Goal: Task Accomplishment & Management: Complete application form

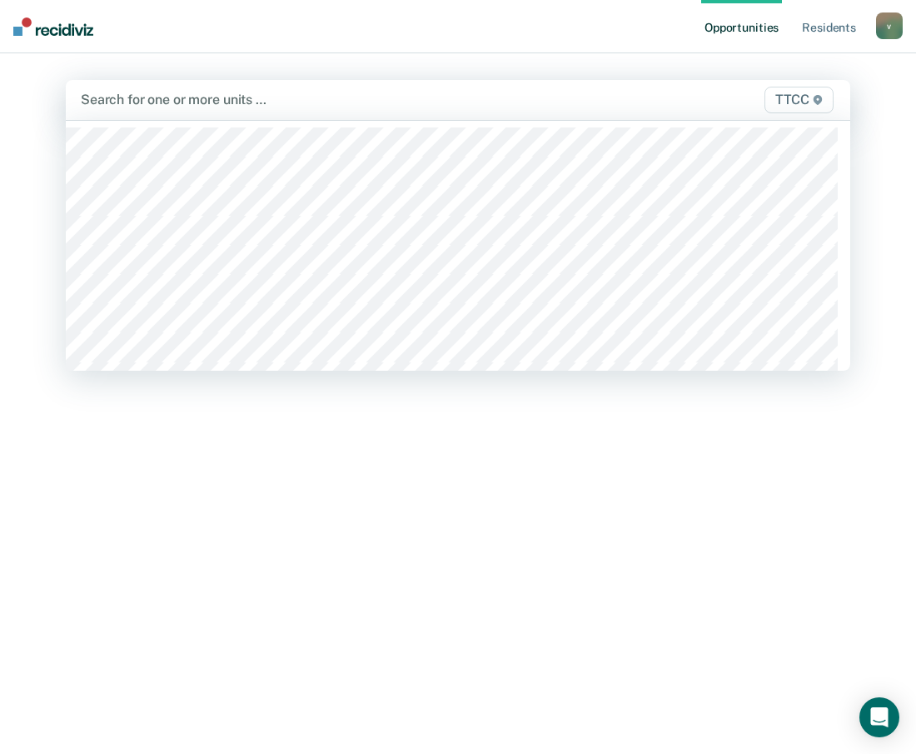
click at [242, 89] on div "Search for one or more units …" at bounding box center [344, 99] width 531 height 22
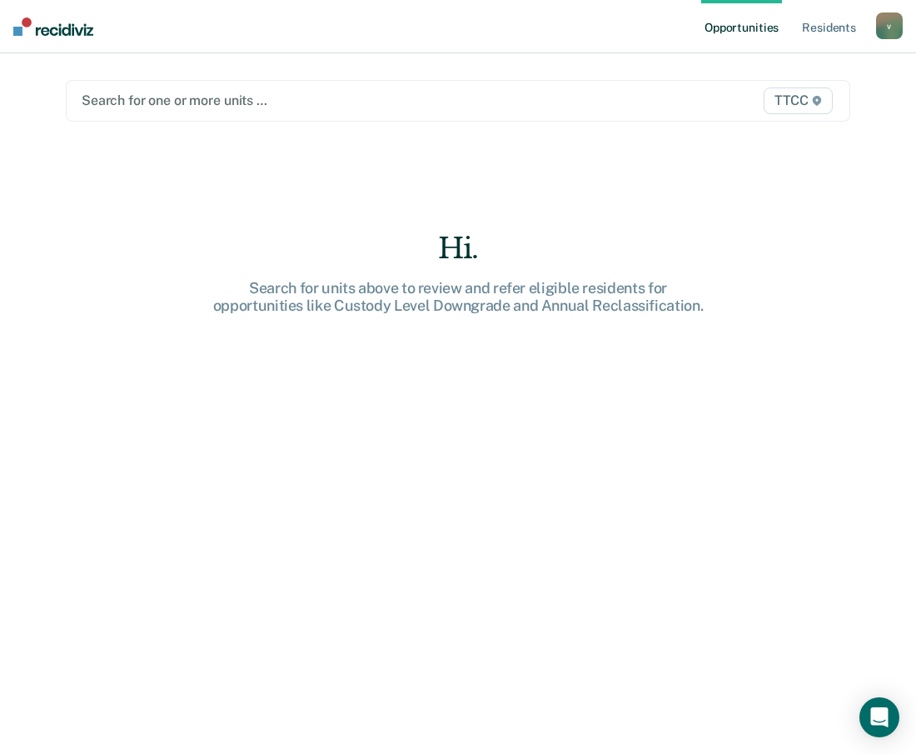
click at [239, 96] on div at bounding box center [345, 100] width 526 height 19
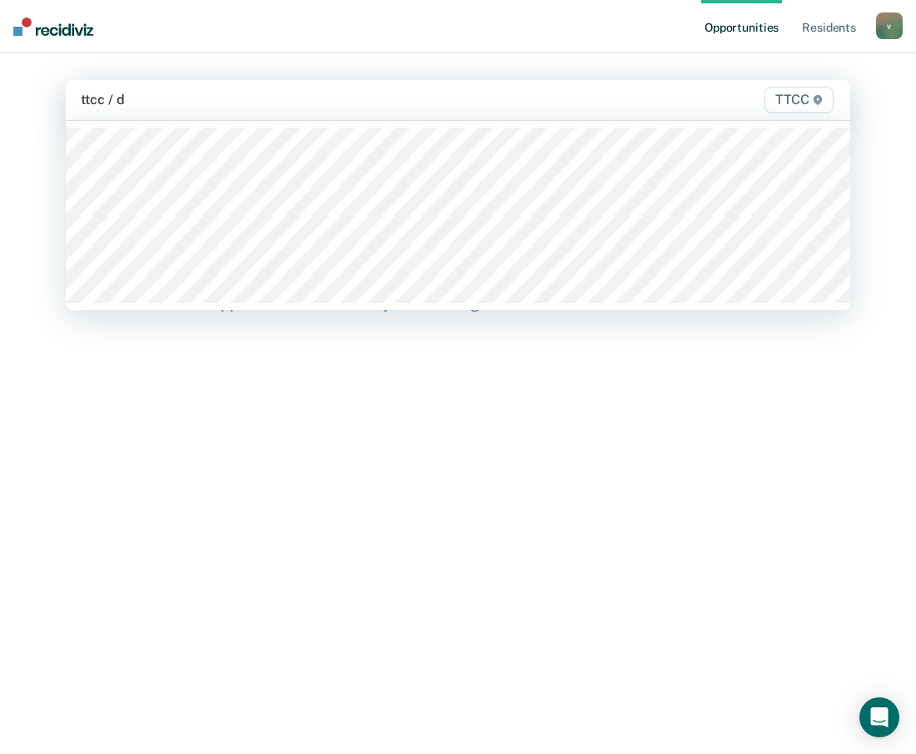
type input "ttcc / dc"
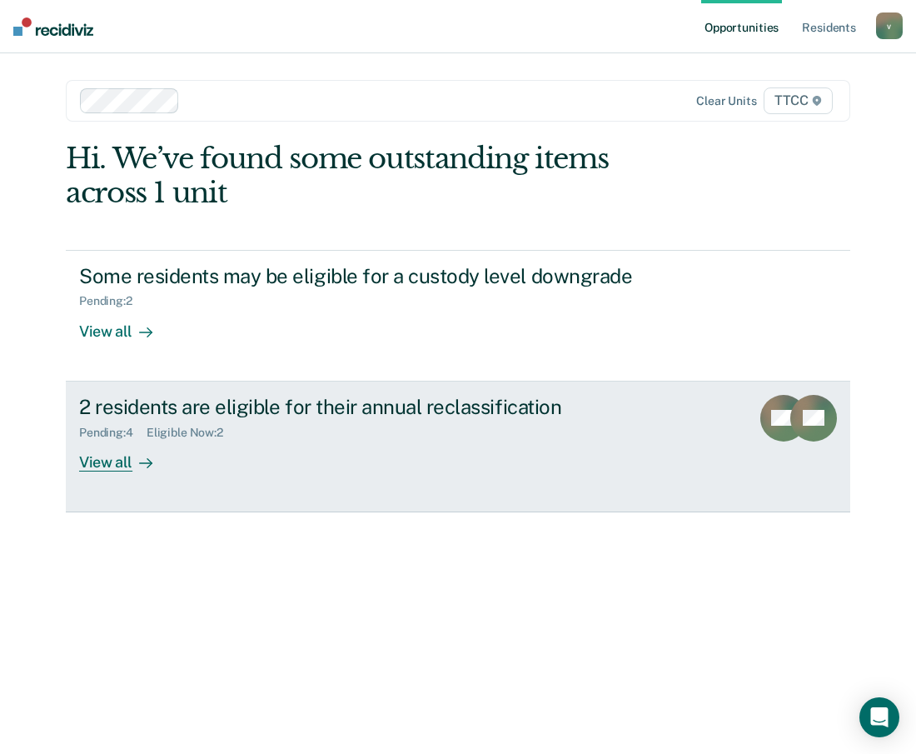
click at [387, 502] on link "2 residents are eligible for their annual reclassification Pending : 4 Eligible…" at bounding box center [458, 446] width 785 height 131
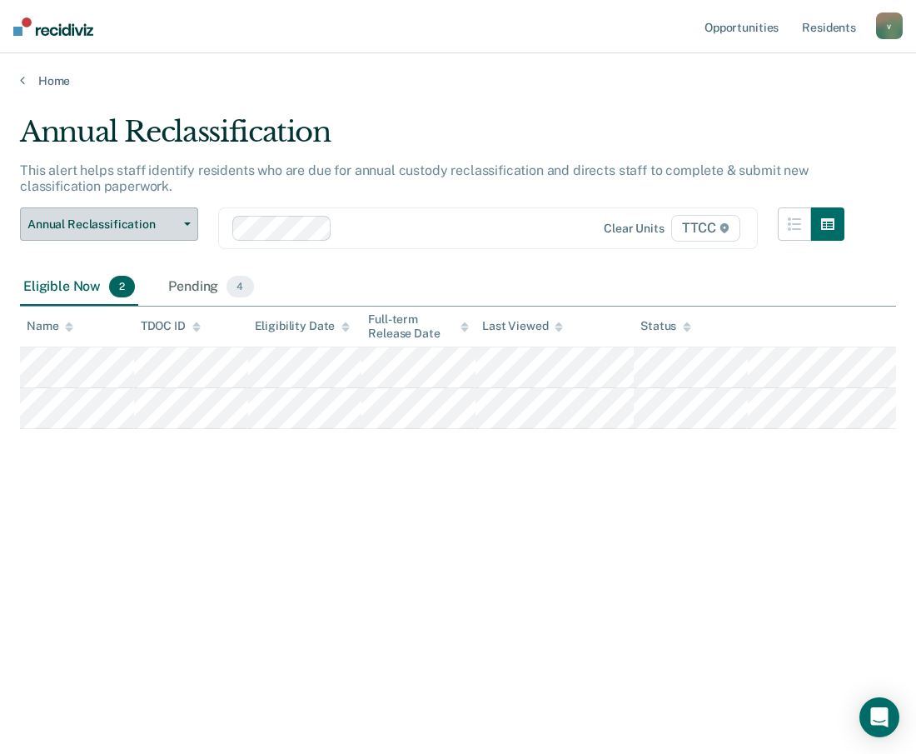
click at [185, 222] on icon "button" at bounding box center [187, 223] width 7 height 3
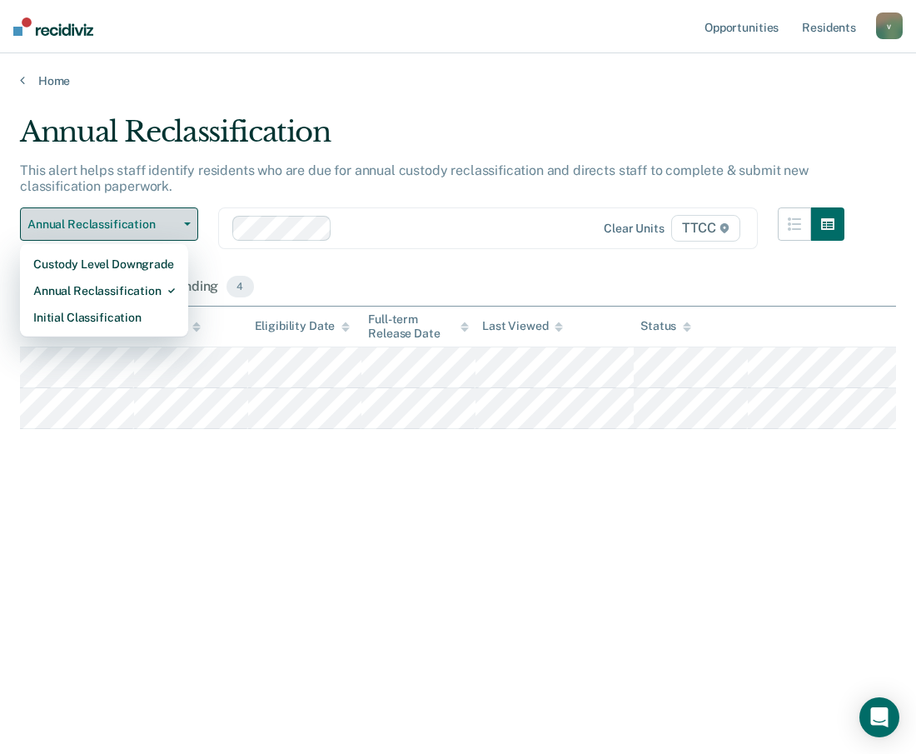
click at [187, 208] on button "Annual Reclassification" at bounding box center [109, 223] width 178 height 33
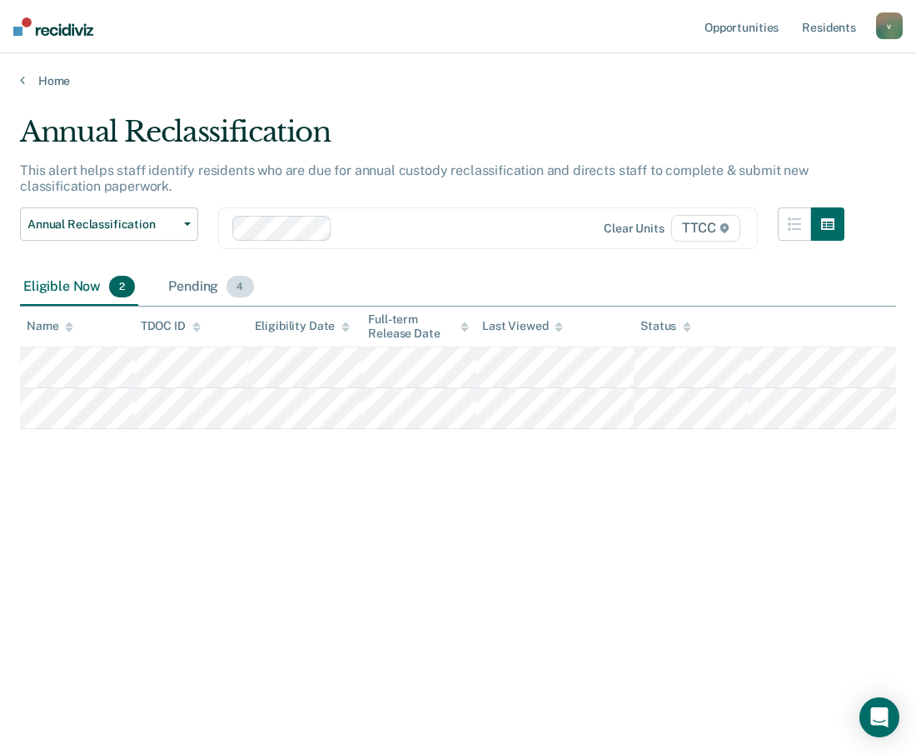
click at [209, 286] on div "Pending 4" at bounding box center [211, 287] width 92 height 37
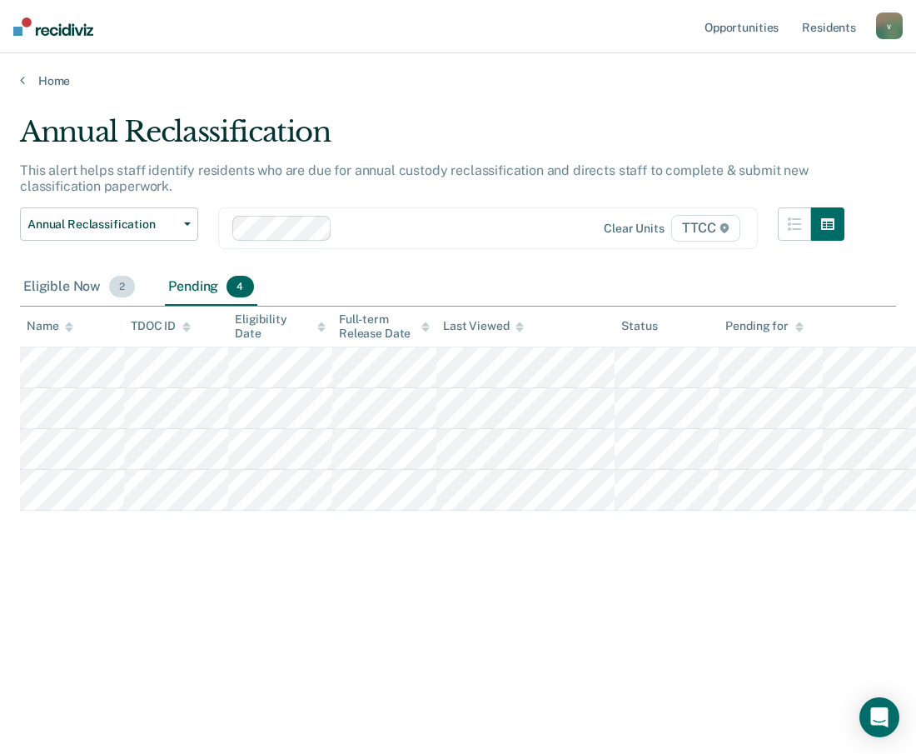
click at [72, 295] on div "Eligible Now 2" at bounding box center [79, 287] width 118 height 37
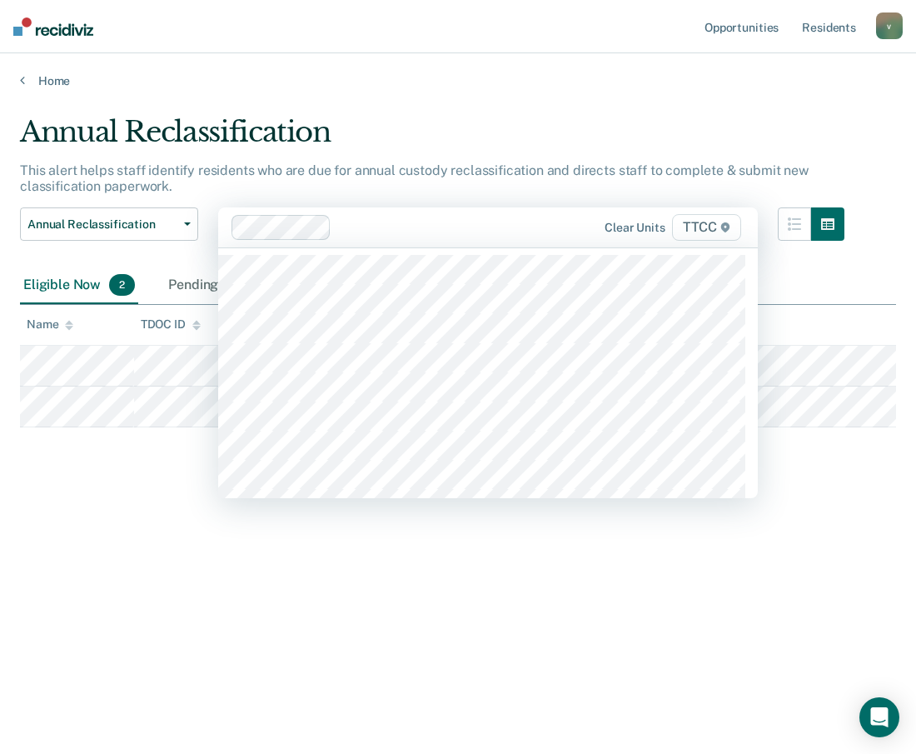
click at [373, 232] on div at bounding box center [463, 226] width 251 height 19
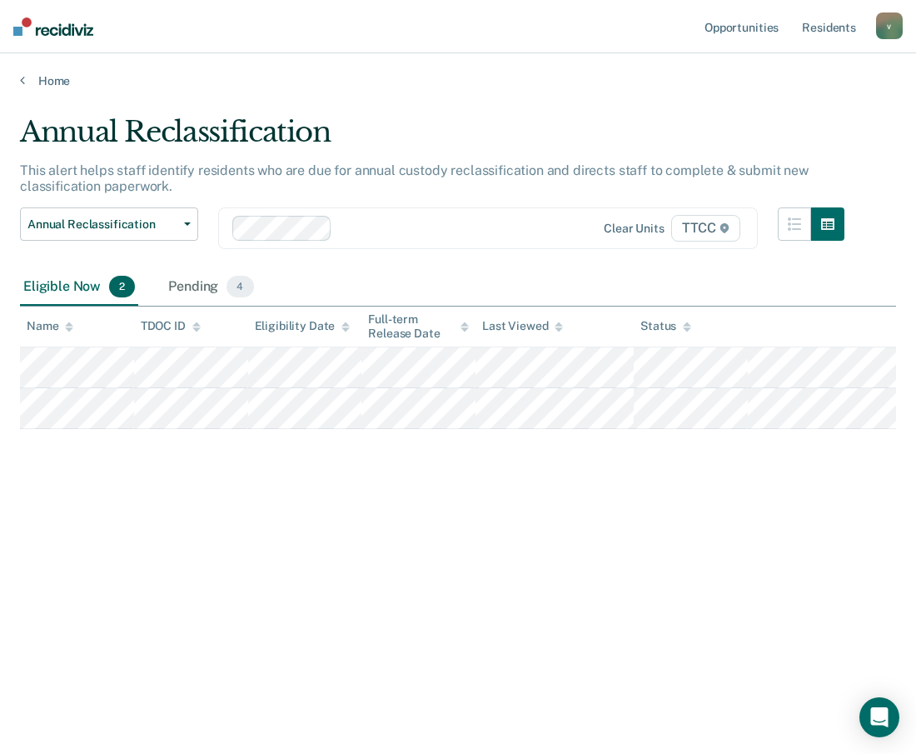
click at [373, 232] on div at bounding box center [464, 227] width 250 height 19
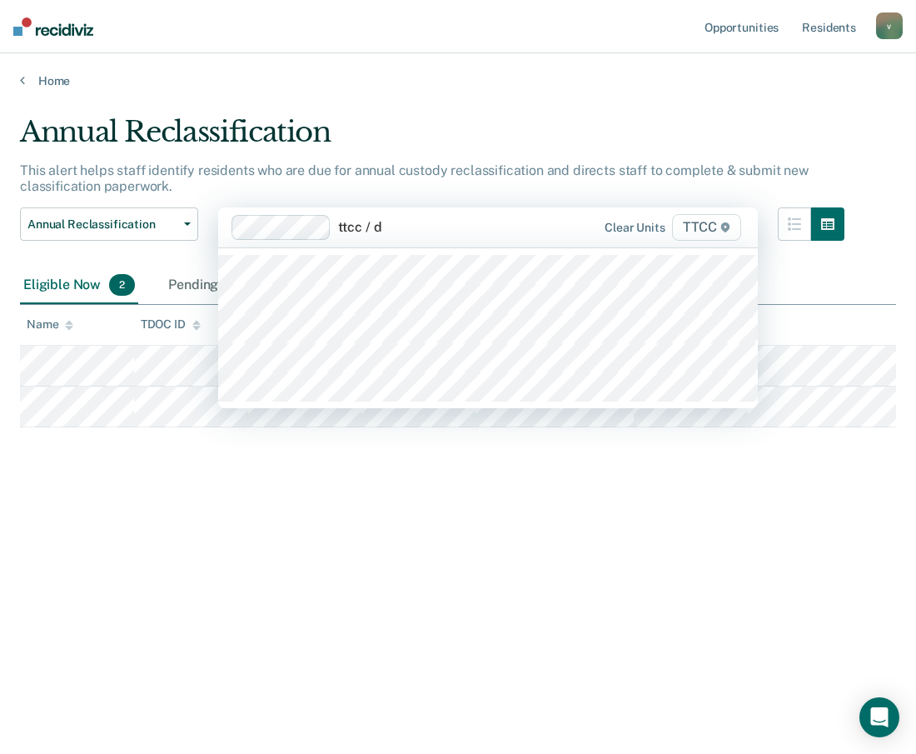
type input "ttcc / dc"
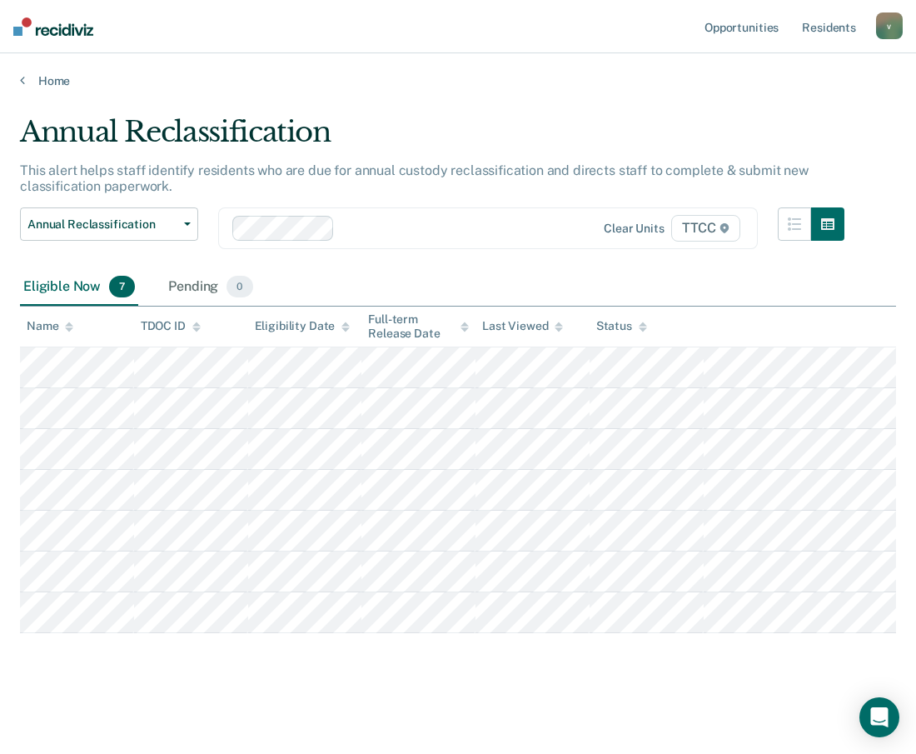
click at [402, 286] on div "Eligible Now 7 Pending 0" at bounding box center [458, 287] width 876 height 37
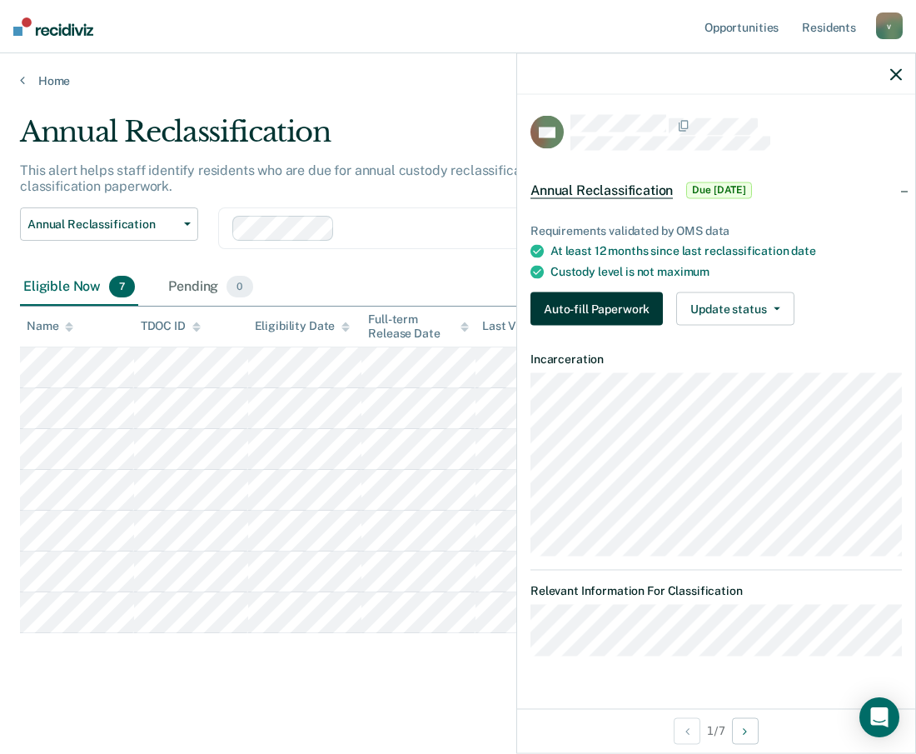
click at [617, 311] on button "Auto-fill Paperwork" at bounding box center [597, 308] width 132 height 33
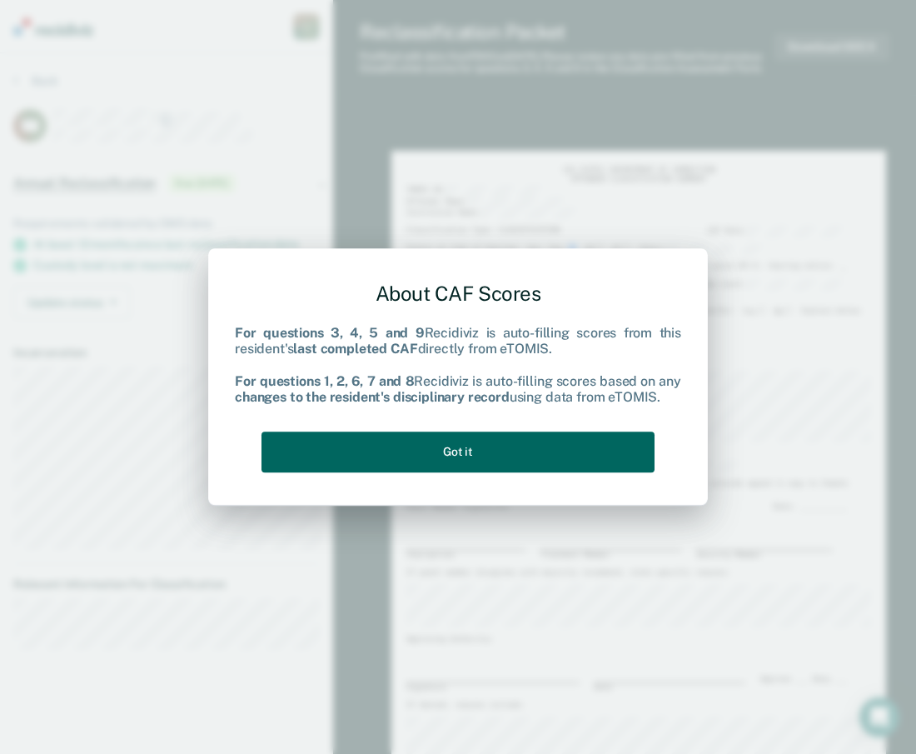
click at [473, 451] on button "Got it" at bounding box center [458, 451] width 393 height 41
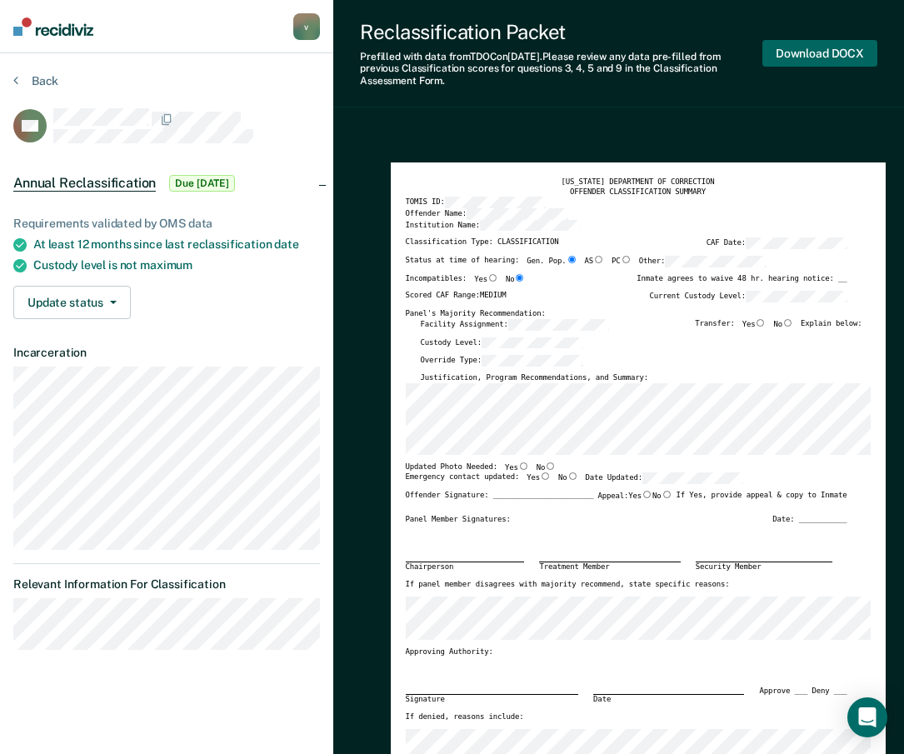
click at [830, 57] on button "Download DOCX" at bounding box center [819, 53] width 115 height 27
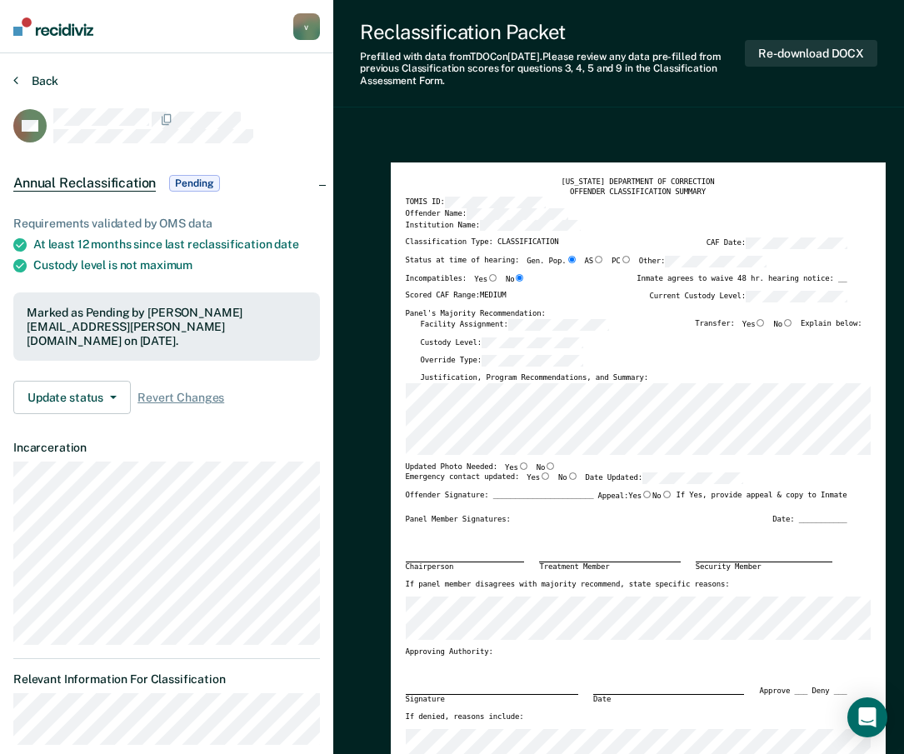
click at [48, 76] on button "Back" at bounding box center [35, 80] width 45 height 15
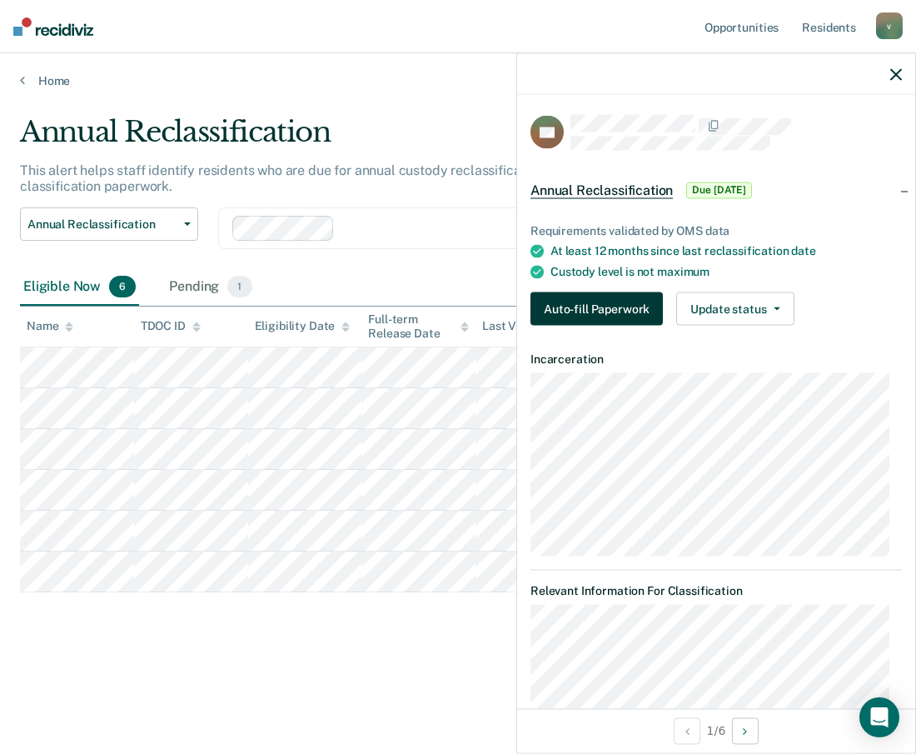
click at [619, 307] on button "Auto-fill Paperwork" at bounding box center [597, 308] width 132 height 33
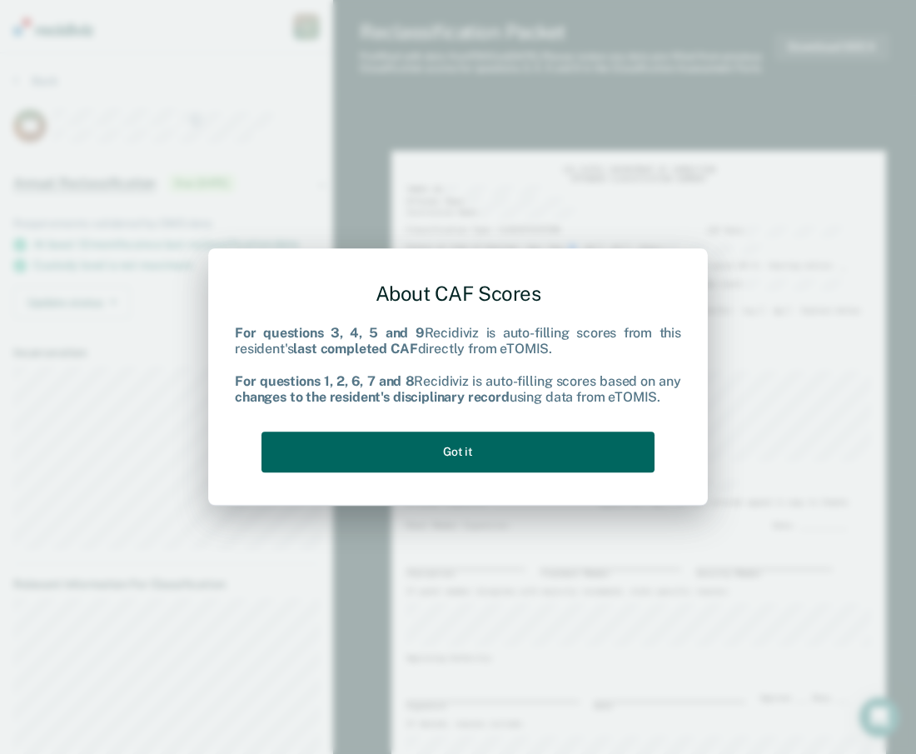
click at [485, 461] on button "Got it" at bounding box center [458, 451] width 393 height 41
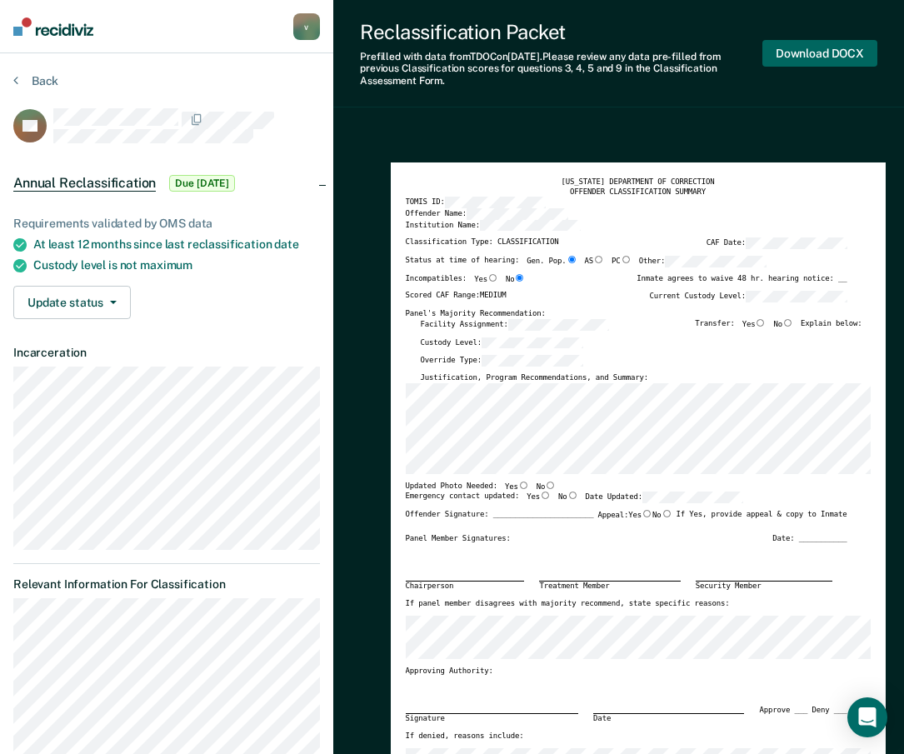
click at [795, 52] on button "Download DOCX" at bounding box center [819, 53] width 115 height 27
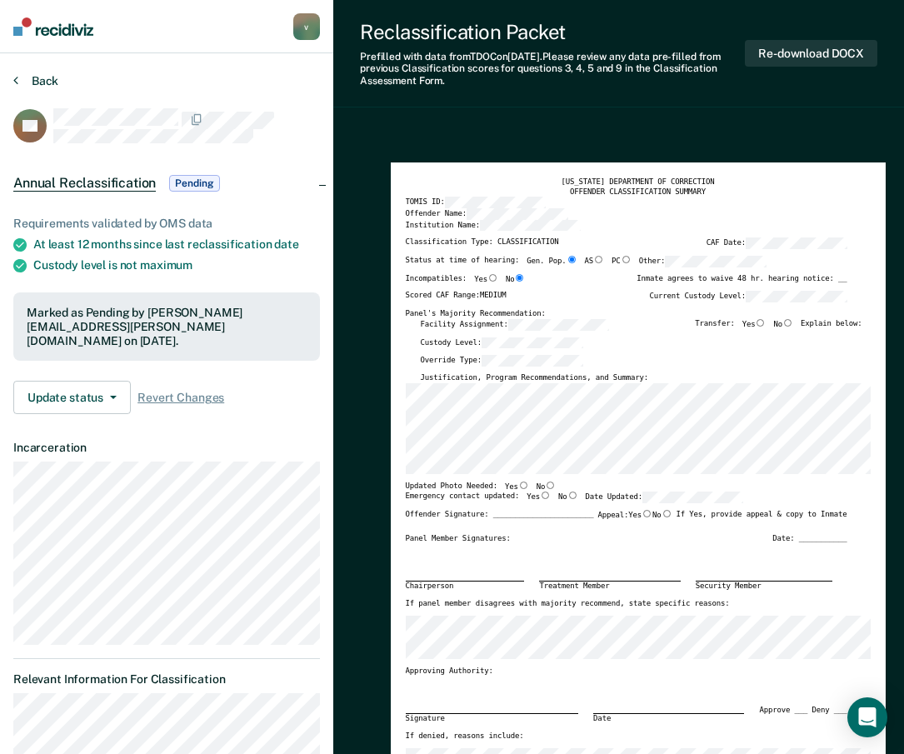
click at [33, 77] on button "Back" at bounding box center [35, 80] width 45 height 15
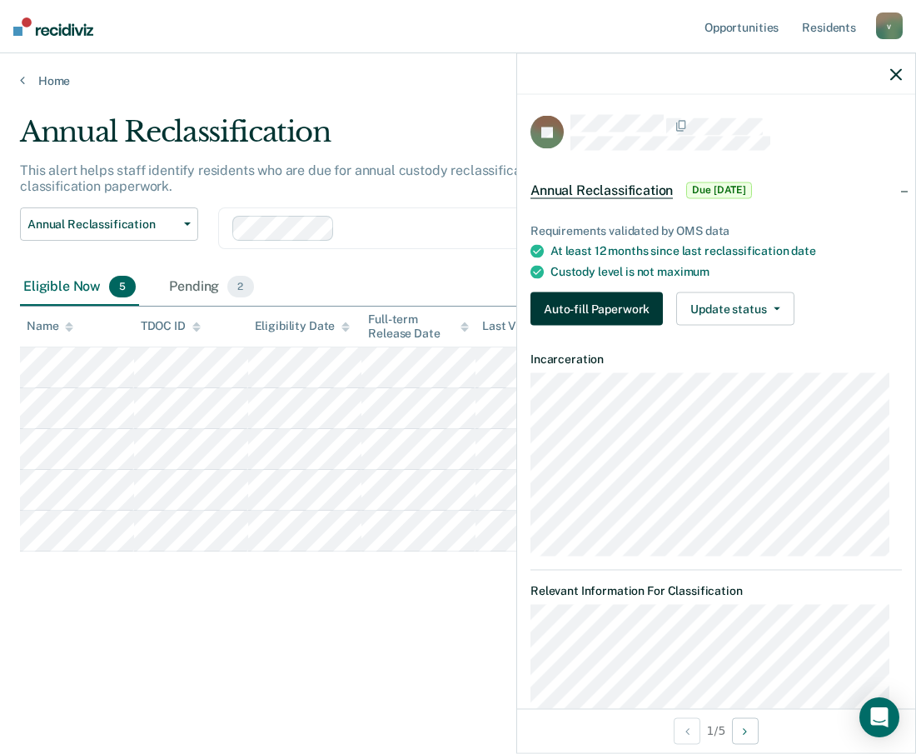
click at [608, 309] on button "Auto-fill Paperwork" at bounding box center [597, 308] width 132 height 33
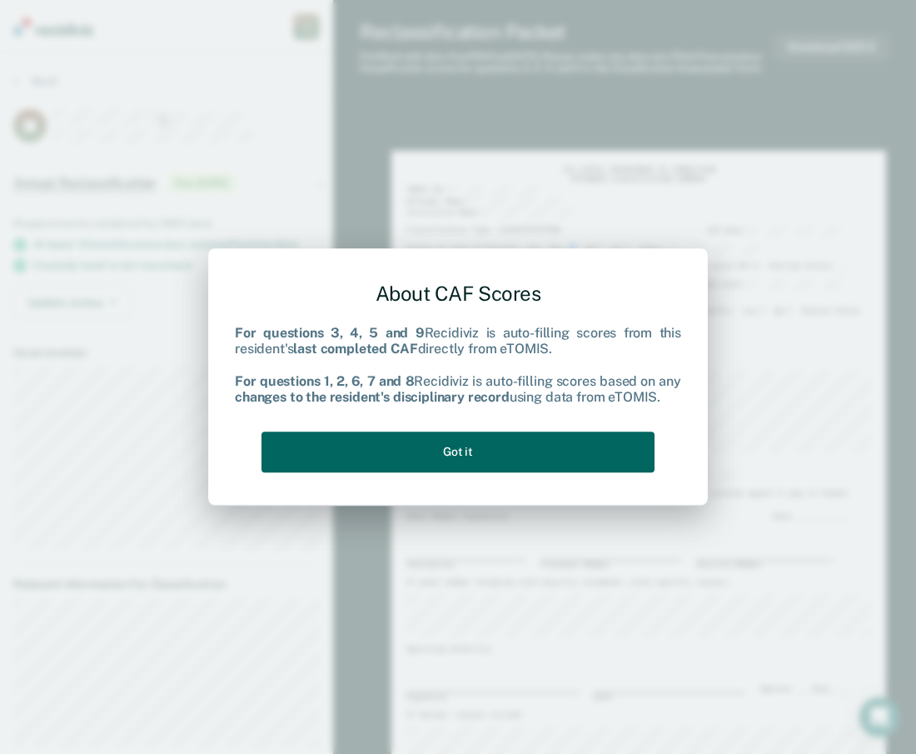
click at [544, 463] on button "Got it" at bounding box center [458, 451] width 393 height 41
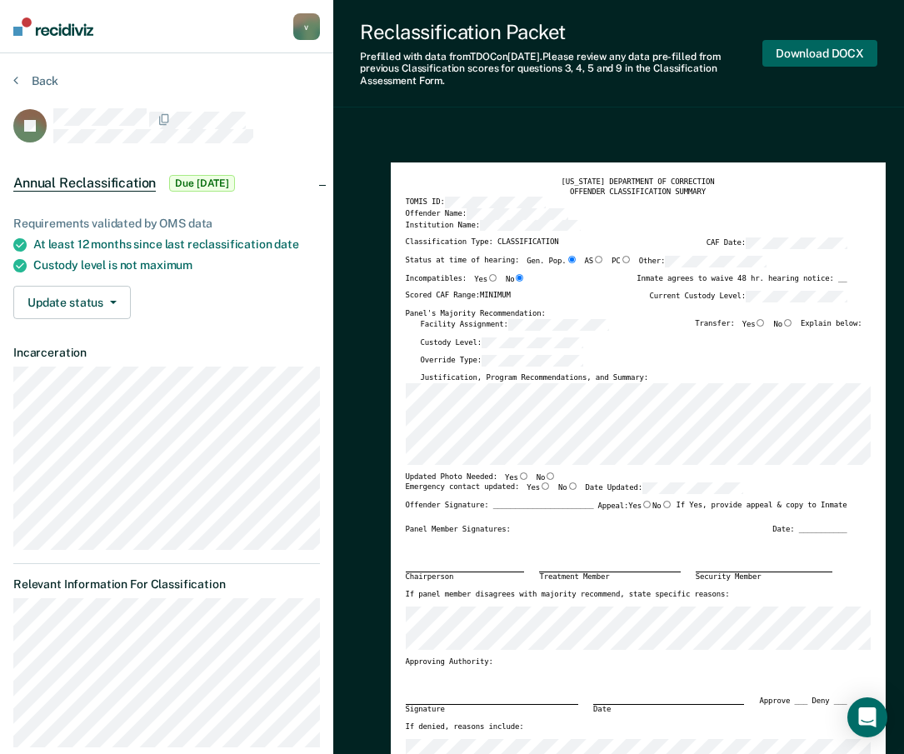
click at [864, 48] on button "Download DOCX" at bounding box center [819, 53] width 115 height 27
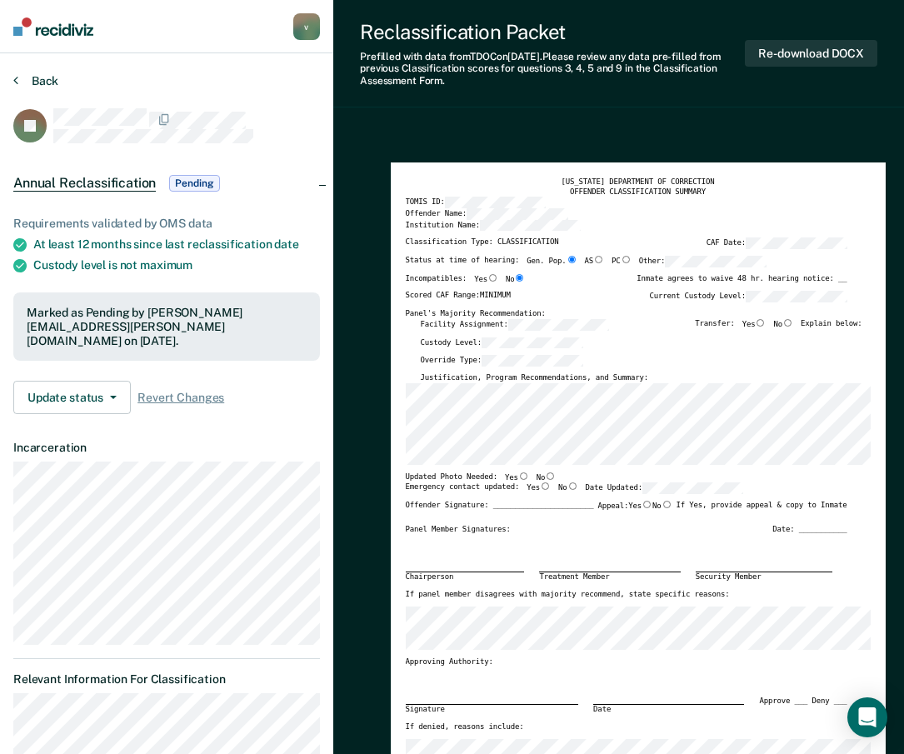
click at [56, 82] on button "Back" at bounding box center [35, 80] width 45 height 15
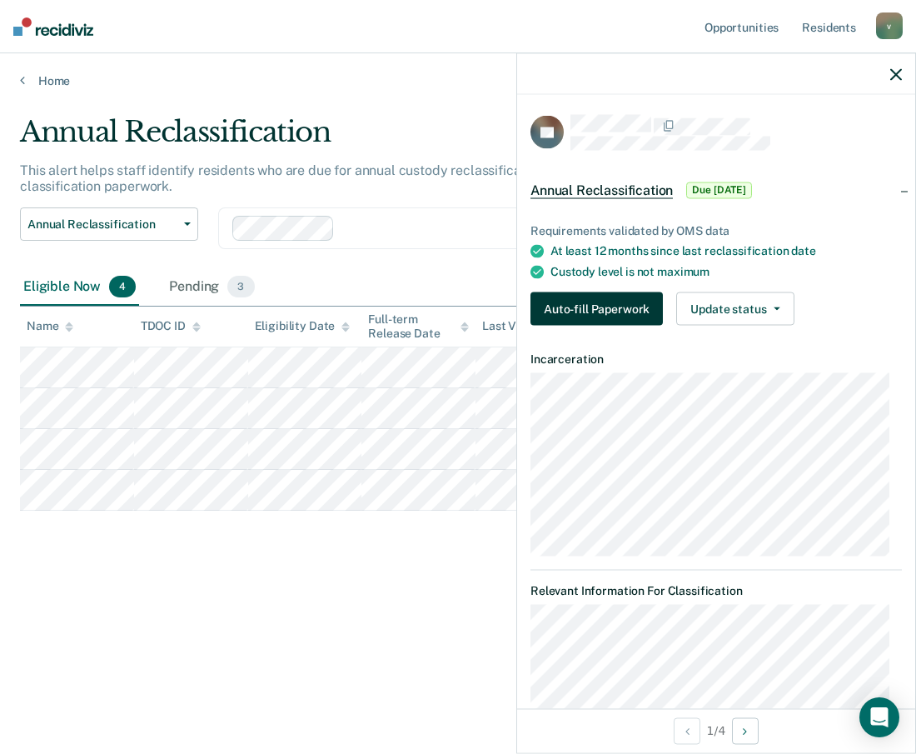
click at [591, 302] on button "Auto-fill Paperwork" at bounding box center [597, 308] width 132 height 33
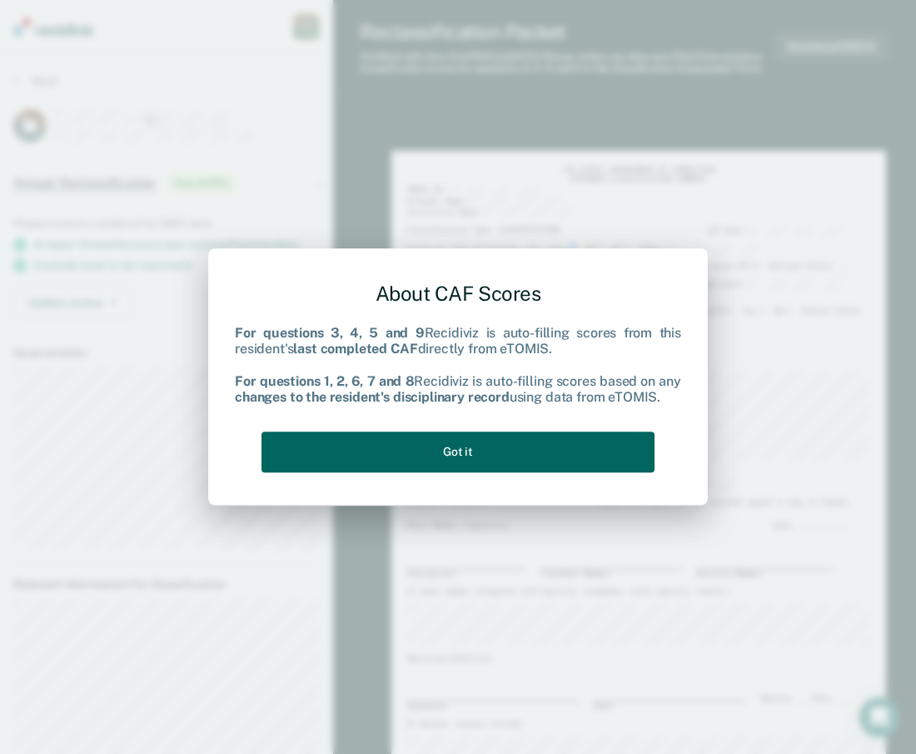
click at [503, 445] on button "Got it" at bounding box center [458, 451] width 393 height 41
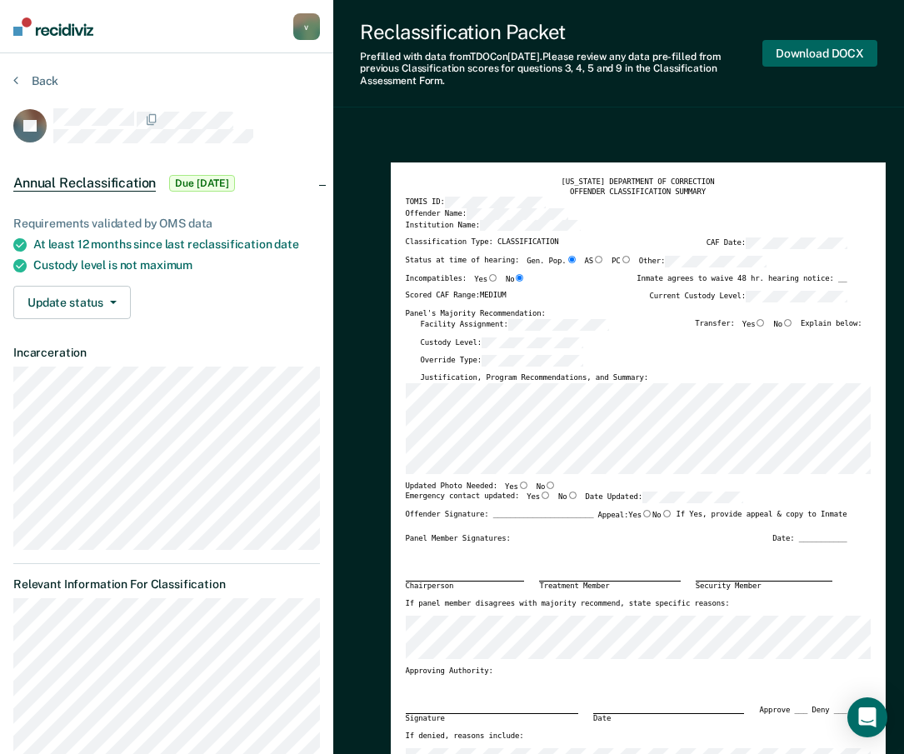
click at [811, 50] on button "Download DOCX" at bounding box center [819, 53] width 115 height 27
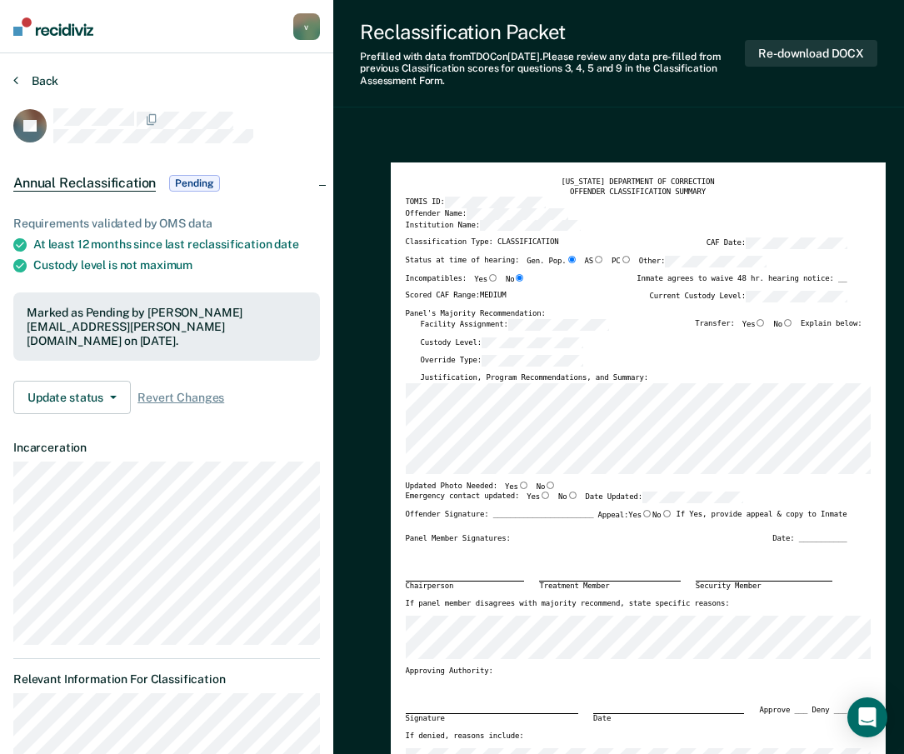
click at [39, 85] on button "Back" at bounding box center [35, 80] width 45 height 15
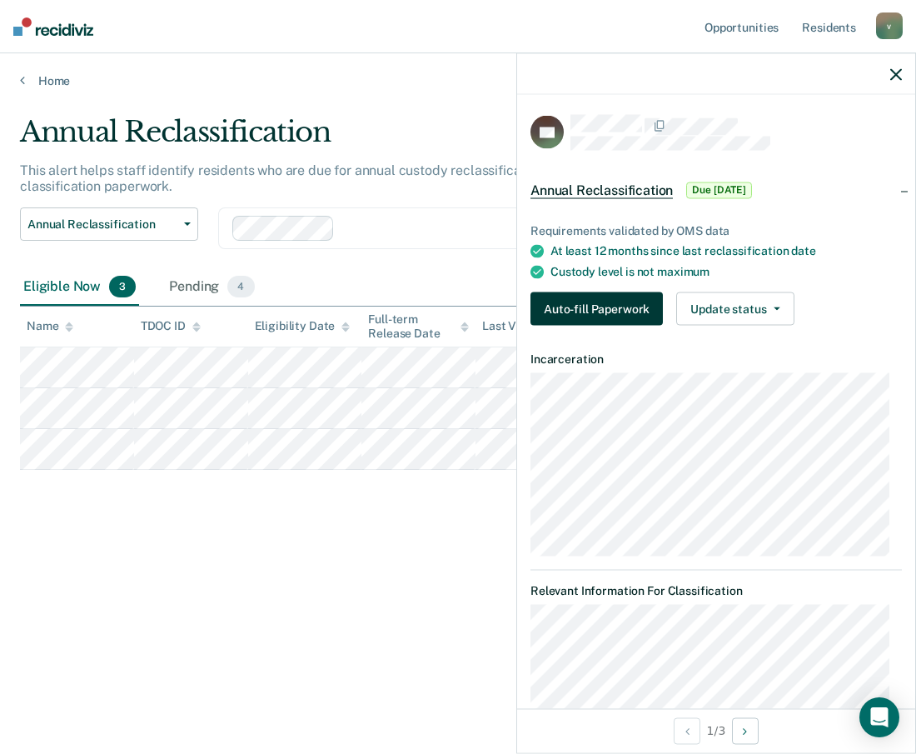
click at [581, 305] on button "Auto-fill Paperwork" at bounding box center [597, 308] width 132 height 33
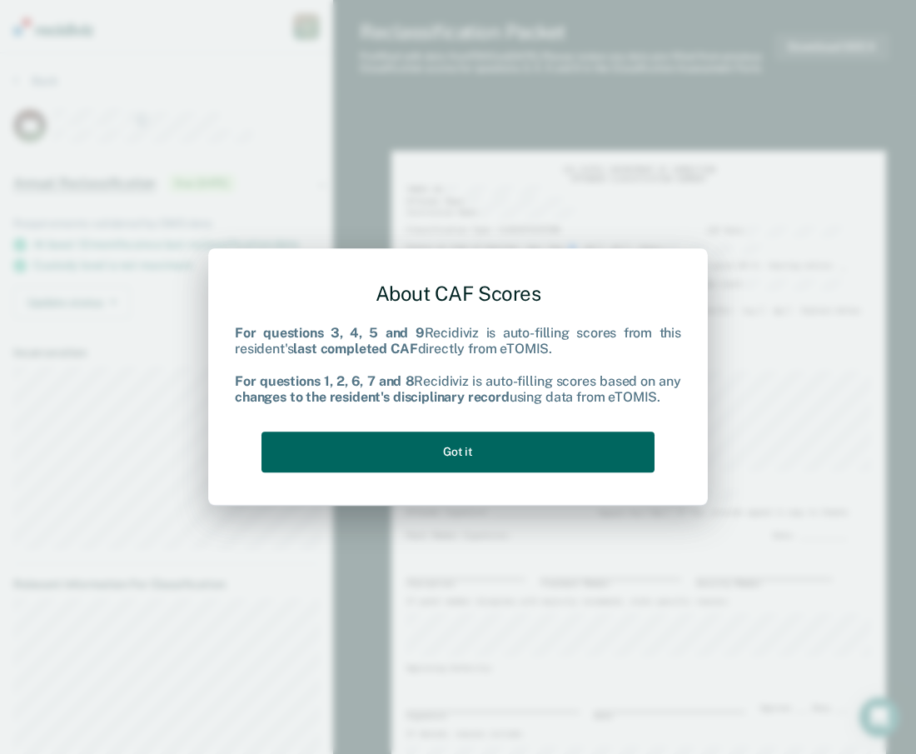
click at [536, 459] on button "Got it" at bounding box center [458, 451] width 393 height 41
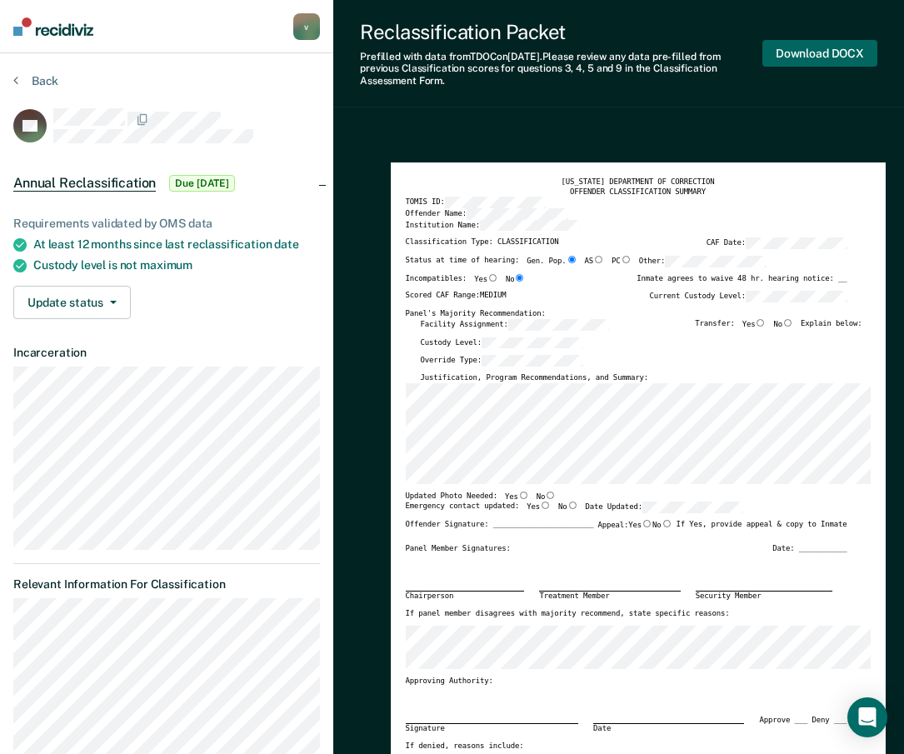
click at [855, 43] on button "Download DOCX" at bounding box center [819, 53] width 115 height 27
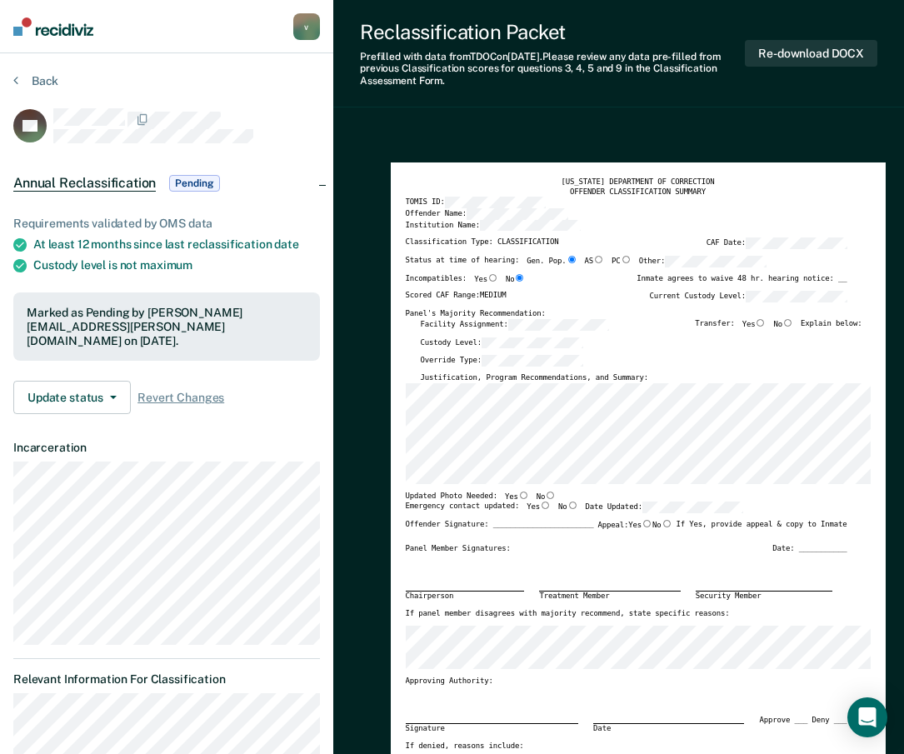
click at [61, 79] on div "Back" at bounding box center [166, 90] width 307 height 35
click at [49, 81] on button "Back" at bounding box center [35, 80] width 45 height 15
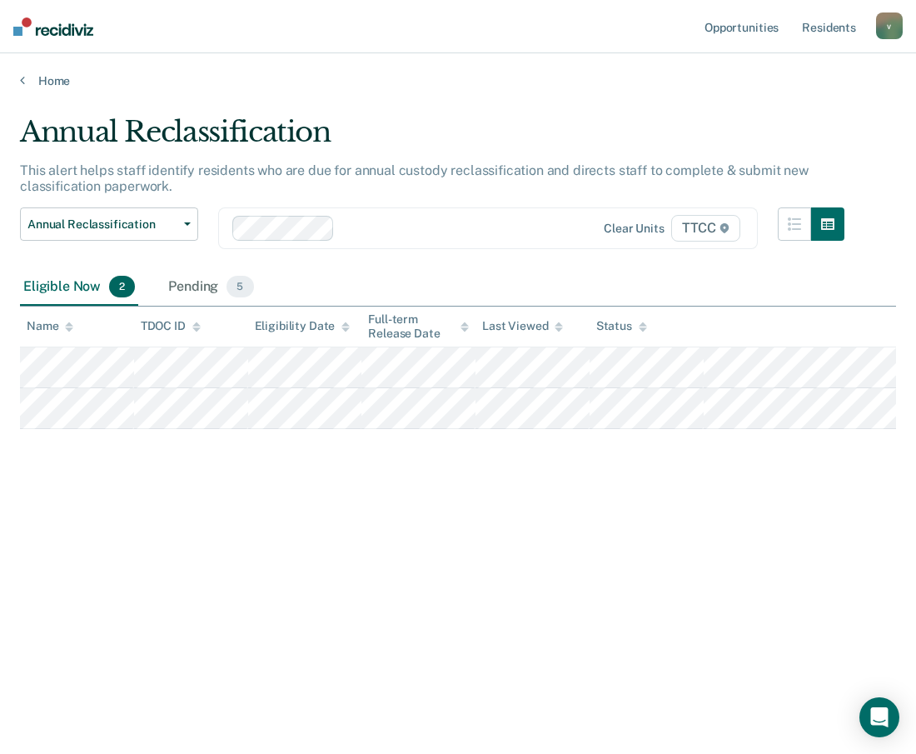
drag, startPoint x: 92, startPoint y: 553, endPoint x: 37, endPoint y: 527, distance: 60.0
click at [89, 553] on div "Annual Reclassification This alert helps staff identify residents who are due f…" at bounding box center [458, 372] width 876 height 514
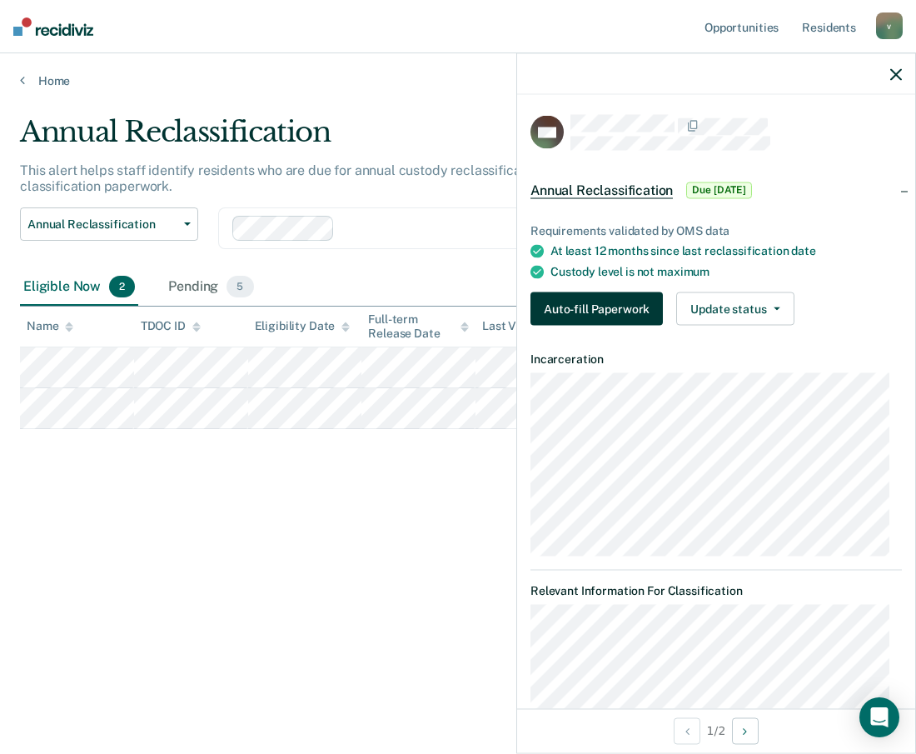
click at [611, 320] on button "Auto-fill Paperwork" at bounding box center [597, 308] width 132 height 33
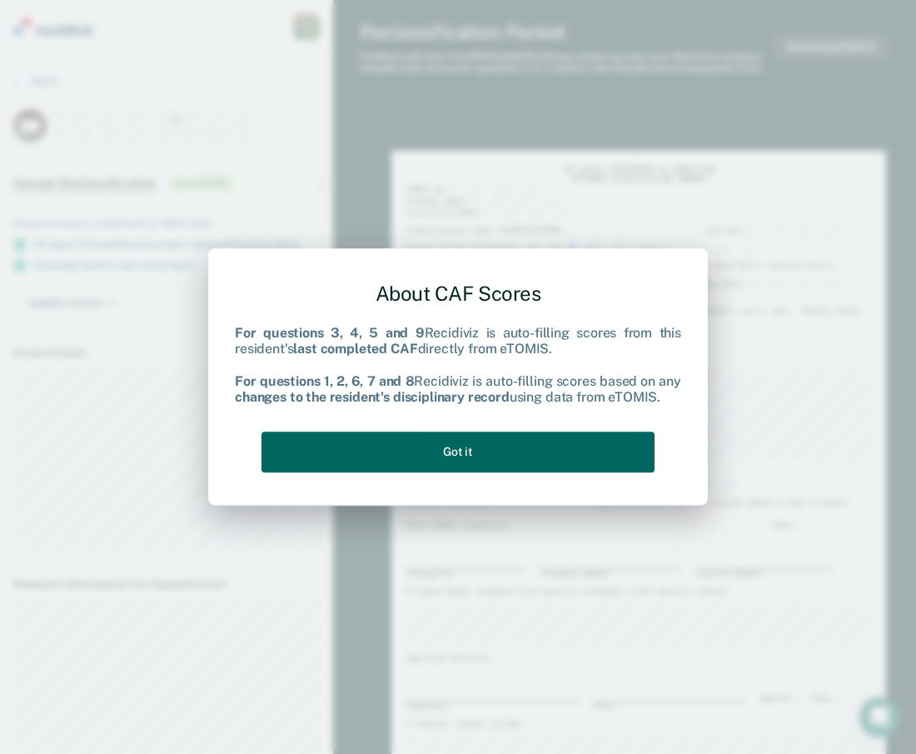
click at [455, 445] on button "Got it" at bounding box center [458, 451] width 393 height 41
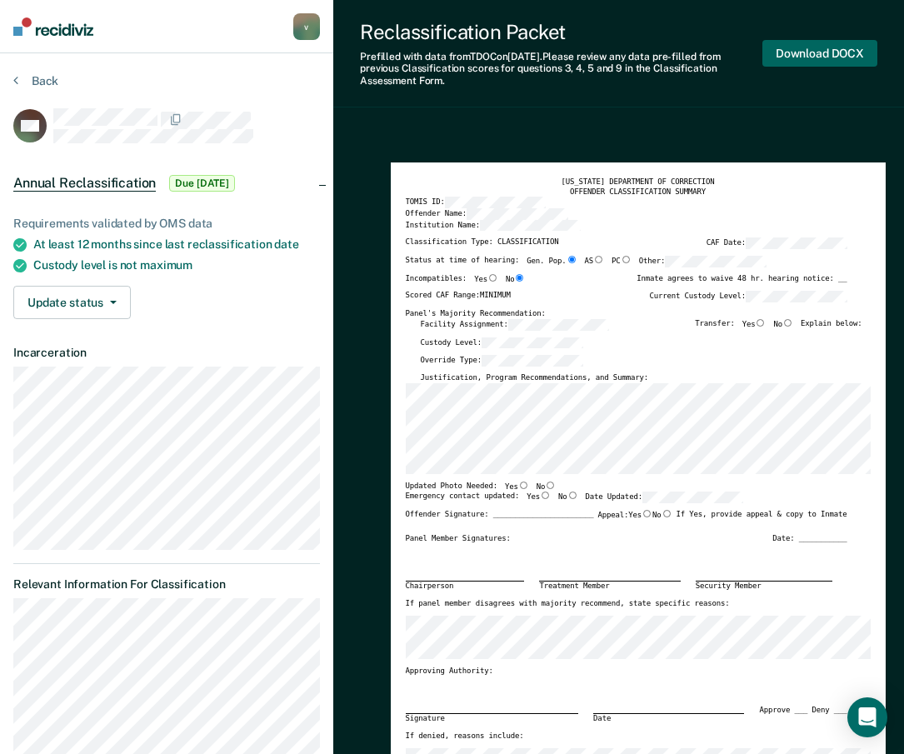
click at [828, 59] on button "Download DOCX" at bounding box center [819, 53] width 115 height 27
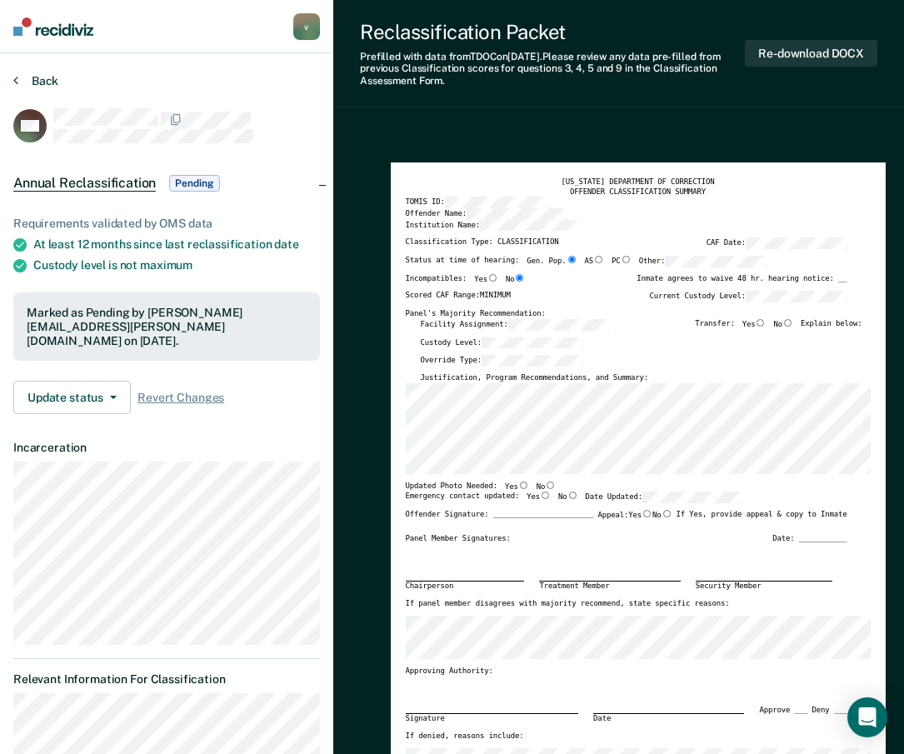
click at [23, 77] on button "Back" at bounding box center [35, 80] width 45 height 15
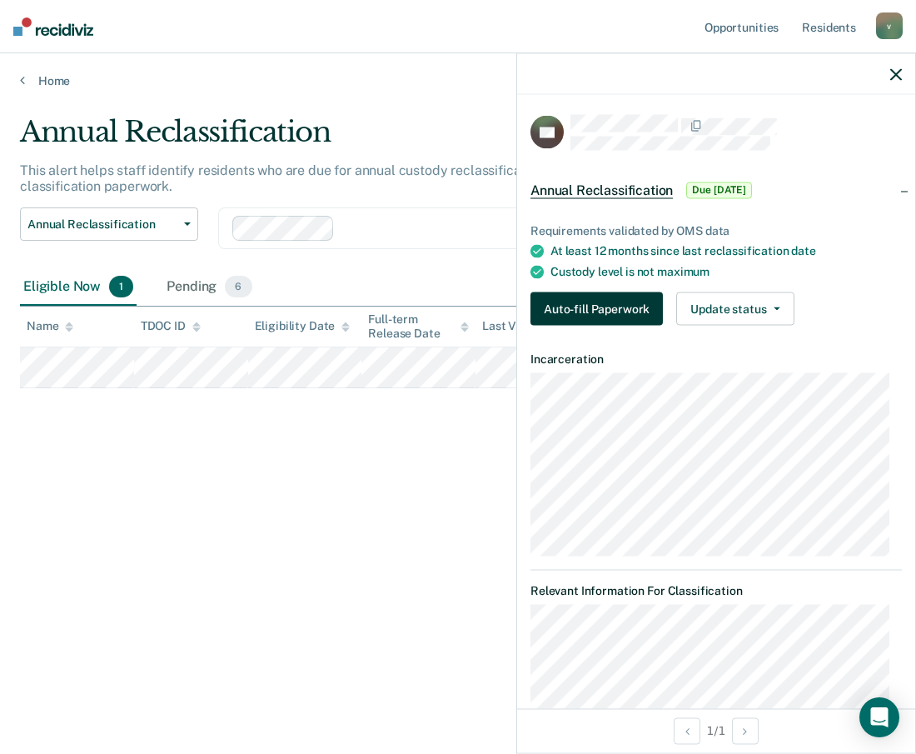
click at [560, 309] on button "Auto-fill Paperwork" at bounding box center [597, 308] width 132 height 33
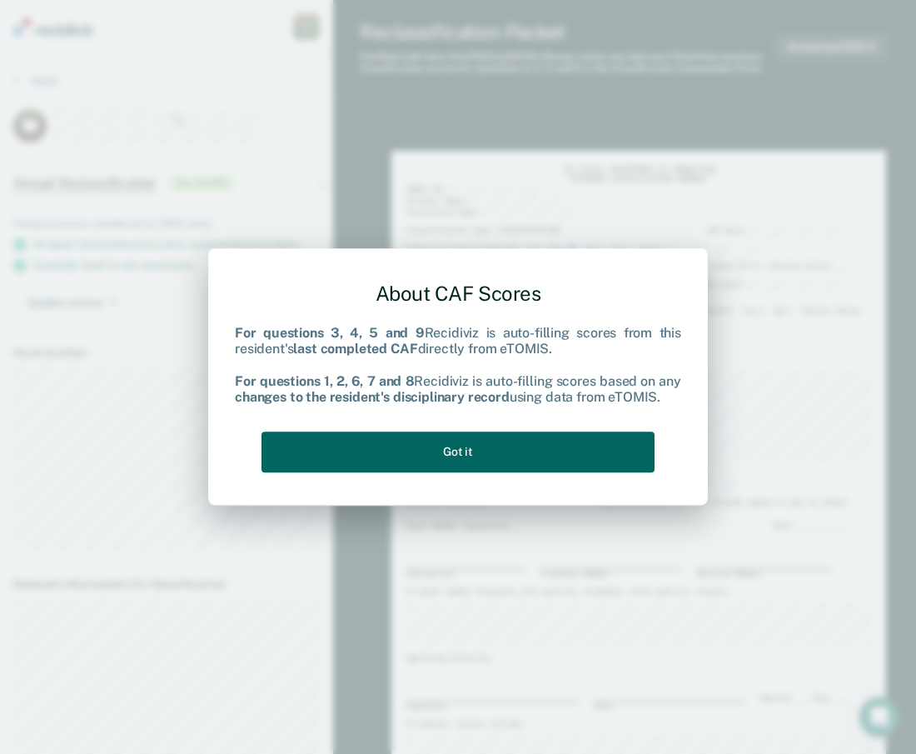
click at [558, 440] on button "Got it" at bounding box center [458, 451] width 393 height 41
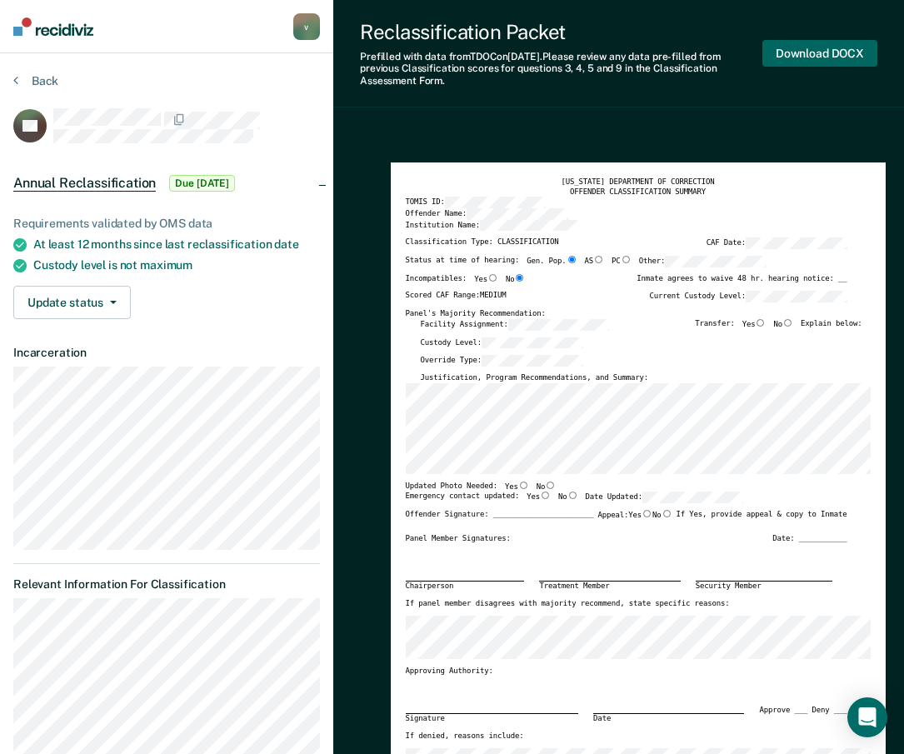
click at [836, 57] on button "Download DOCX" at bounding box center [819, 53] width 115 height 27
type textarea "x"
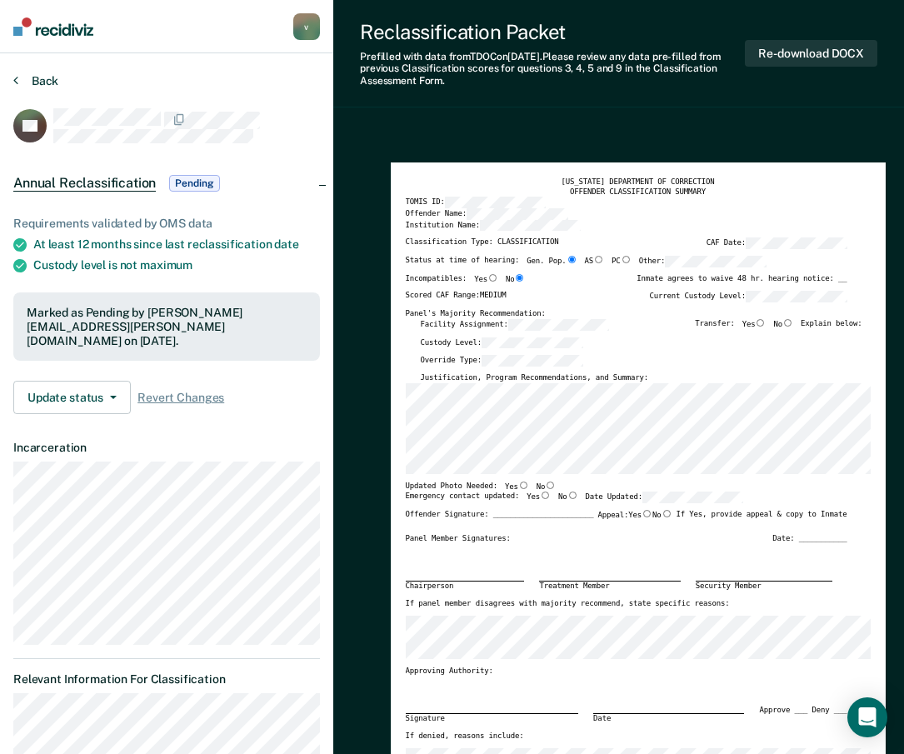
click at [45, 86] on button "Back" at bounding box center [35, 80] width 45 height 15
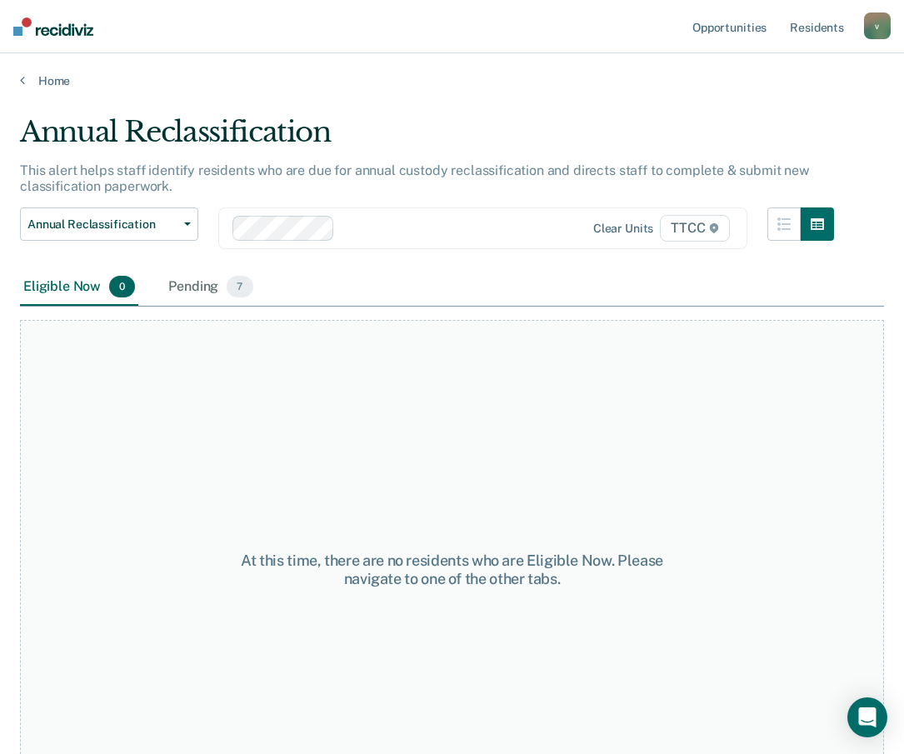
click at [358, 227] on div at bounding box center [460, 227] width 239 height 19
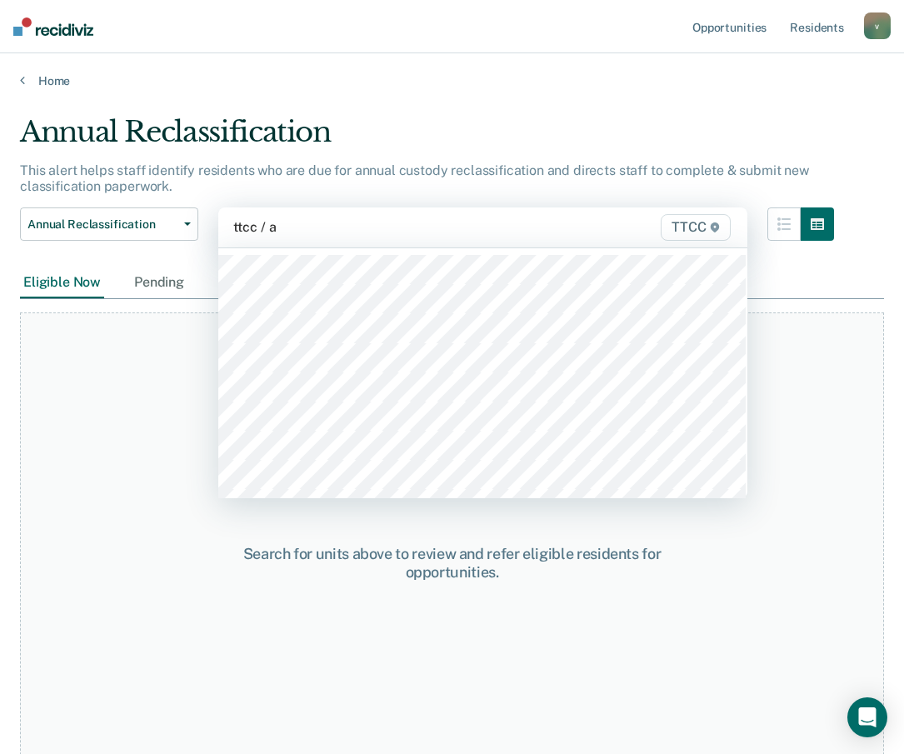
type input "ttcc / ad"
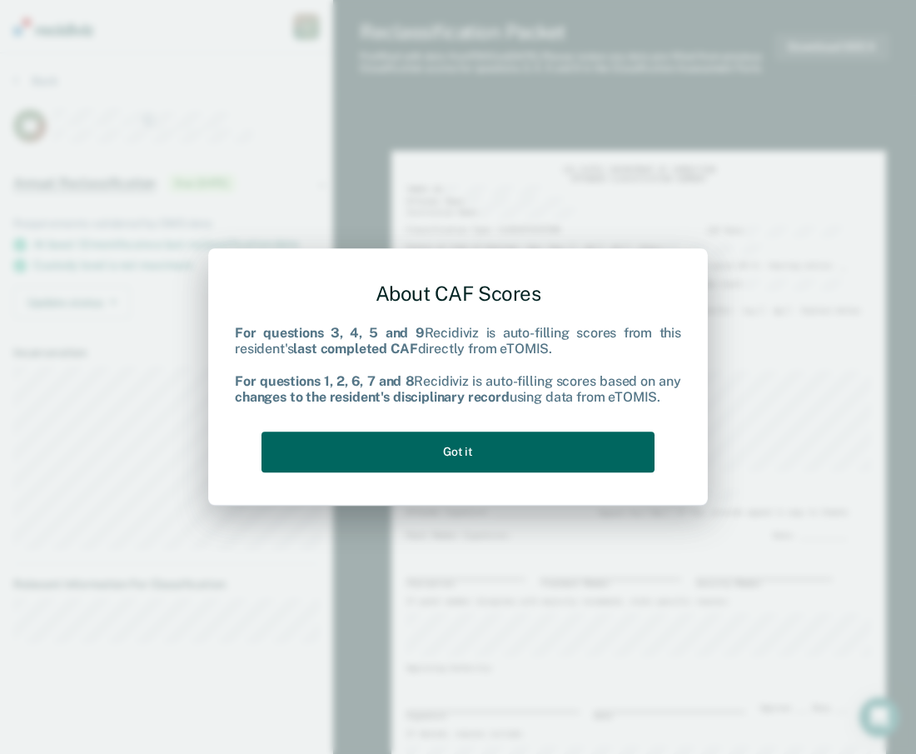
click at [539, 453] on button "Got it" at bounding box center [458, 451] width 393 height 41
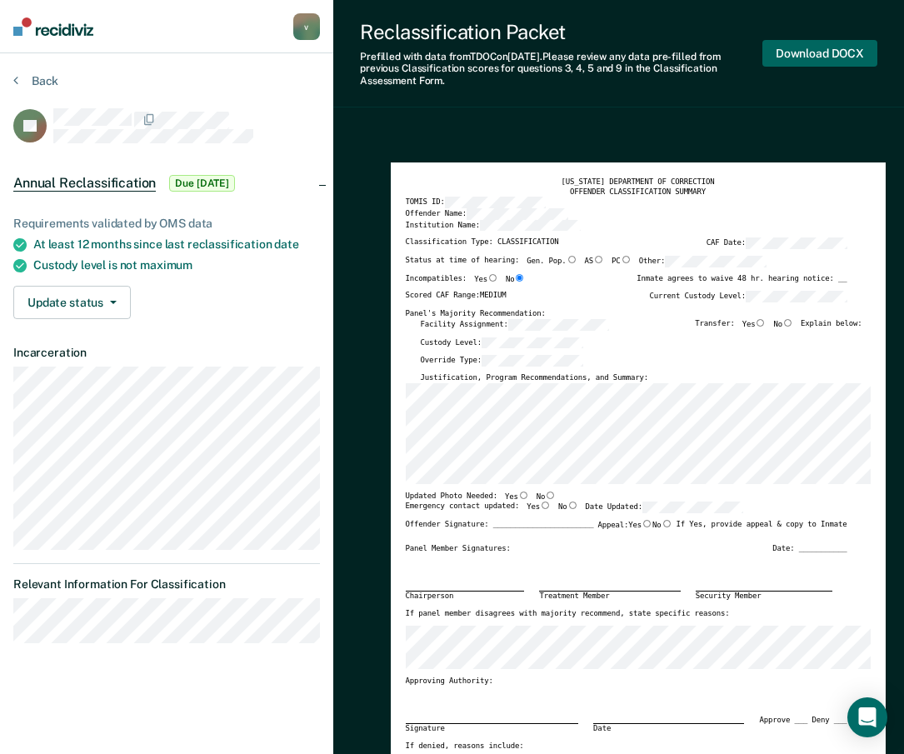
click at [820, 61] on button "Download DOCX" at bounding box center [819, 53] width 115 height 27
type textarea "x"
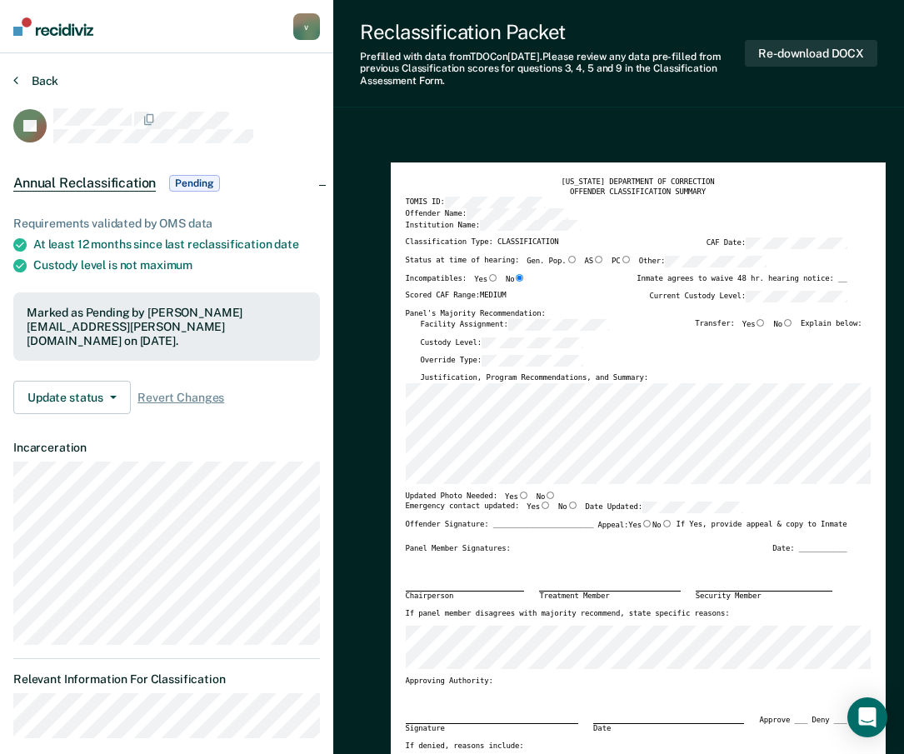
click at [56, 85] on button "Back" at bounding box center [35, 80] width 45 height 15
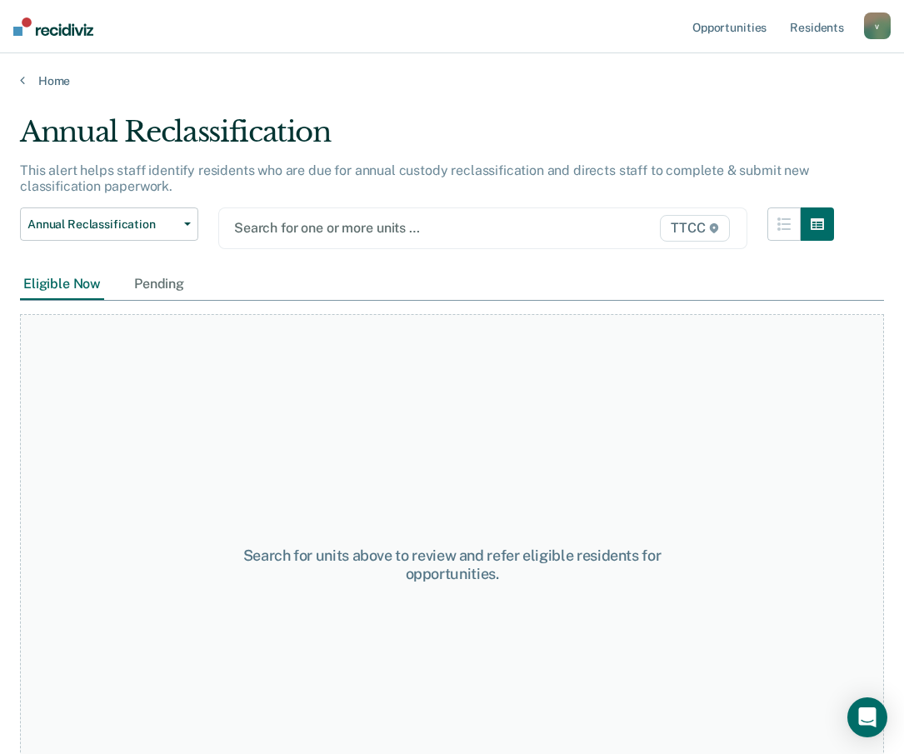
click at [322, 232] on div at bounding box center [407, 227] width 346 height 19
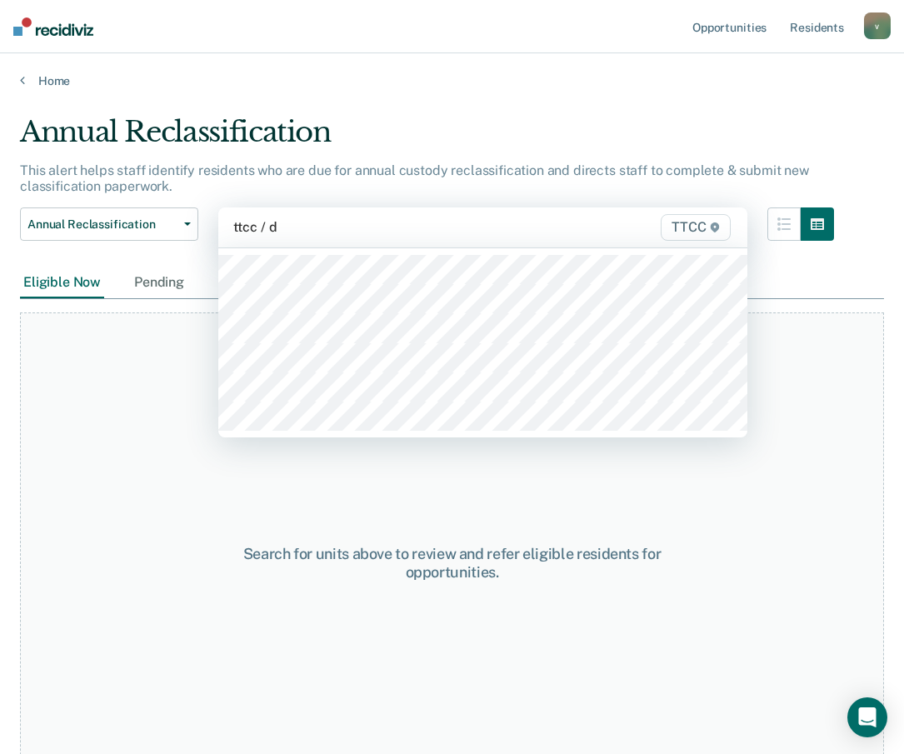
type input "ttcc / db"
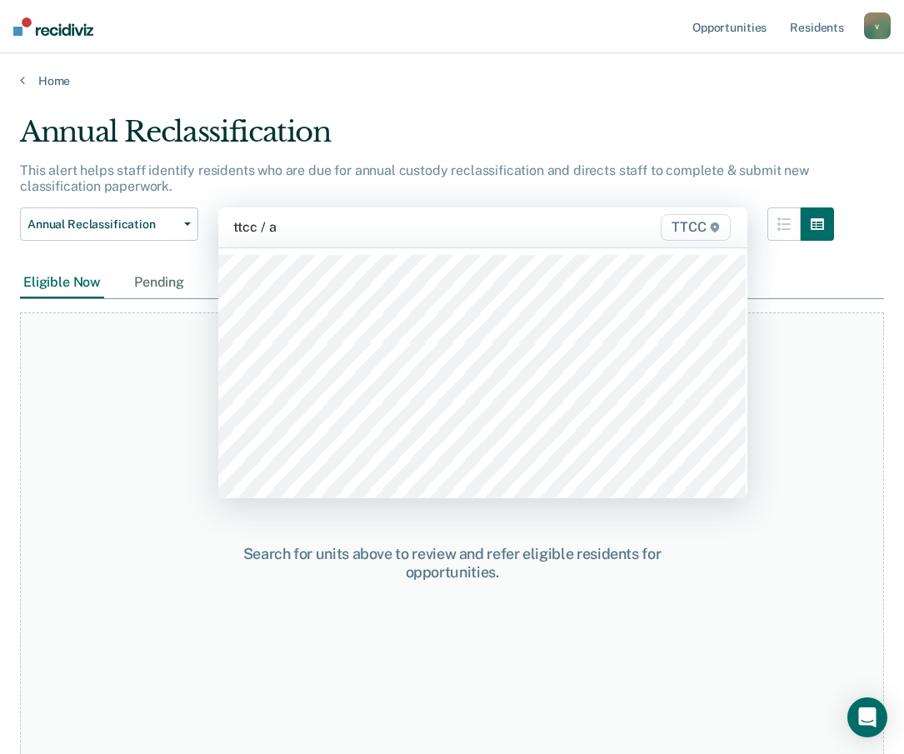
type input "ttcc / aa"
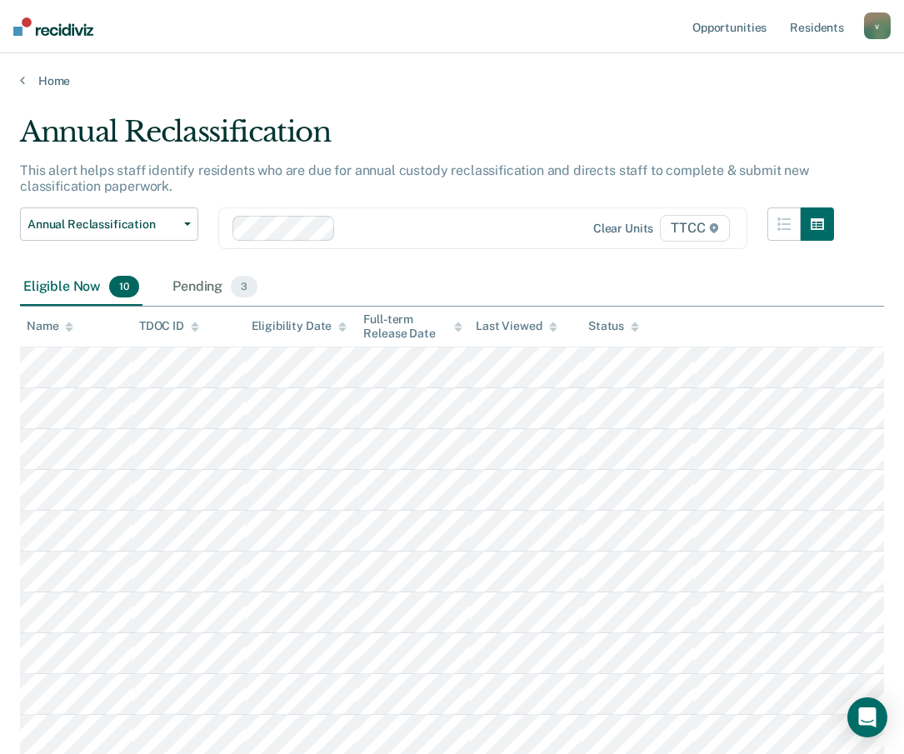
scroll to position [2, 0]
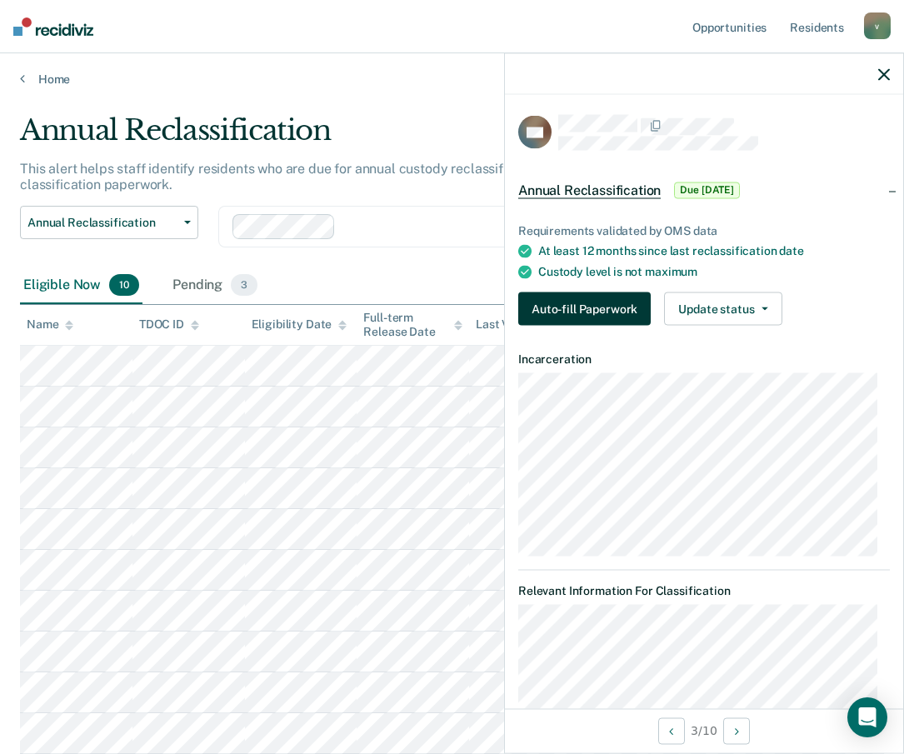
click at [585, 312] on button "Auto-fill Paperwork" at bounding box center [584, 308] width 132 height 33
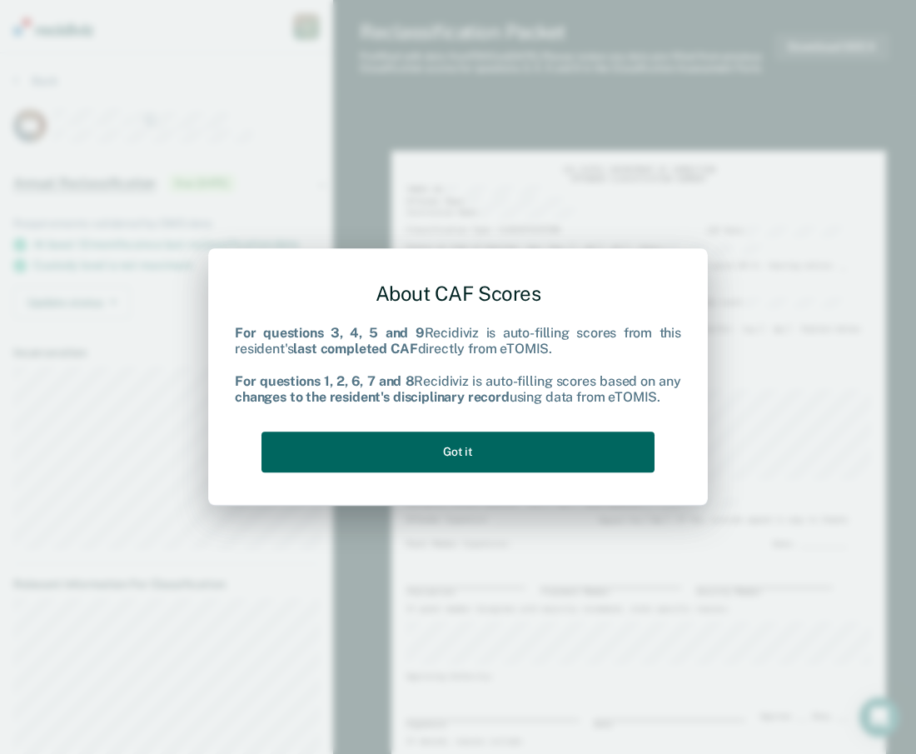
click at [446, 461] on button "Got it" at bounding box center [458, 451] width 393 height 41
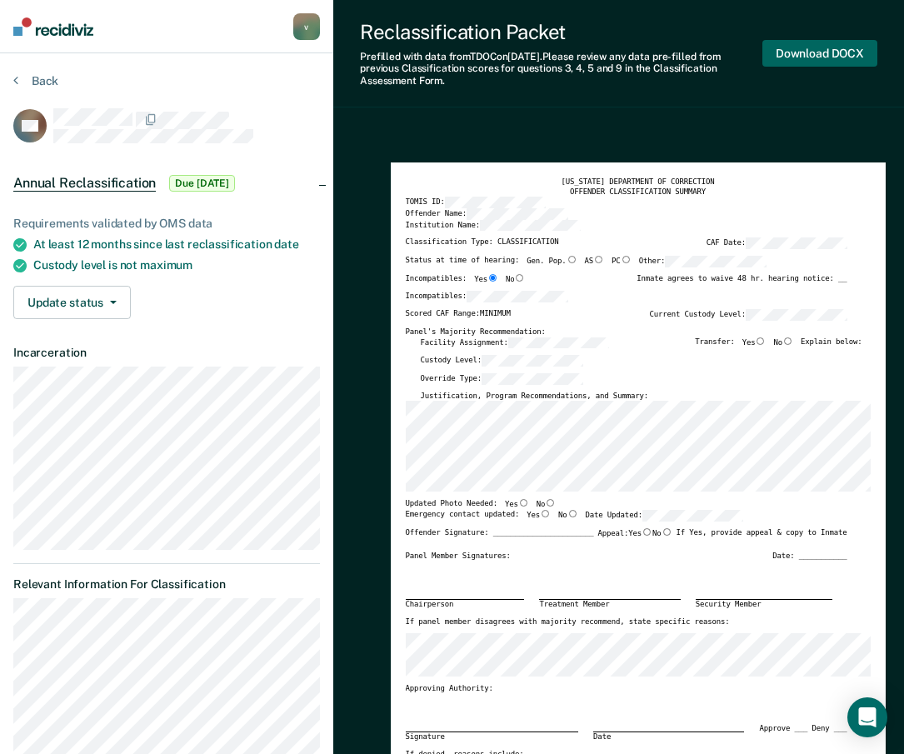
click at [826, 52] on button "Download DOCX" at bounding box center [819, 53] width 115 height 27
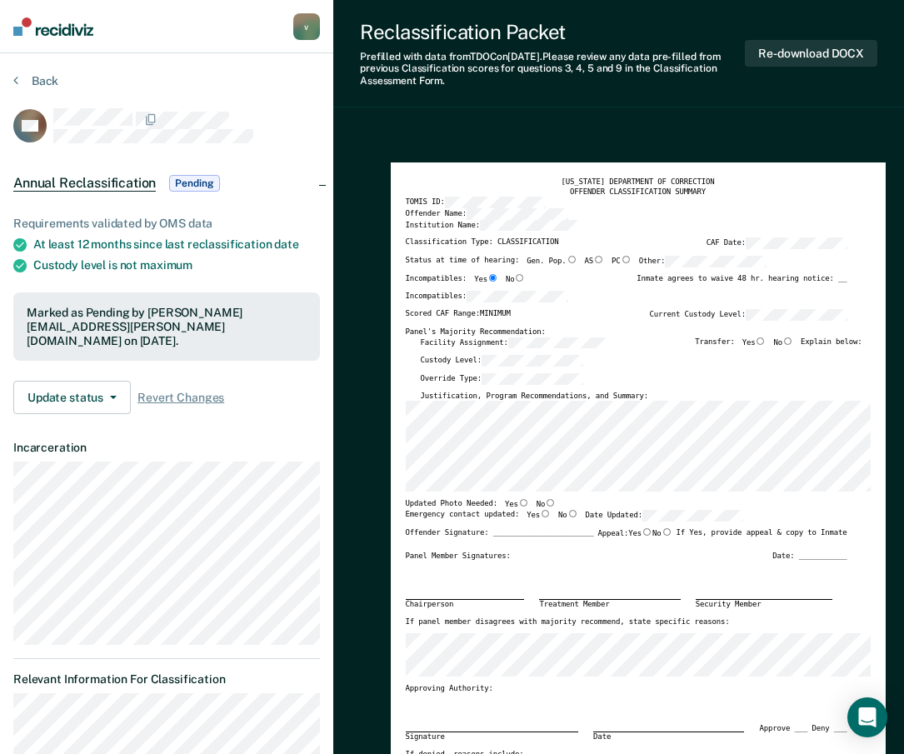
click at [169, 63] on section "Back AD Annual Reclassification Pending Requirements validated by OMS data At l…" at bounding box center [166, 721] width 333 height 1337
click at [52, 83] on button "Back" at bounding box center [35, 80] width 45 height 15
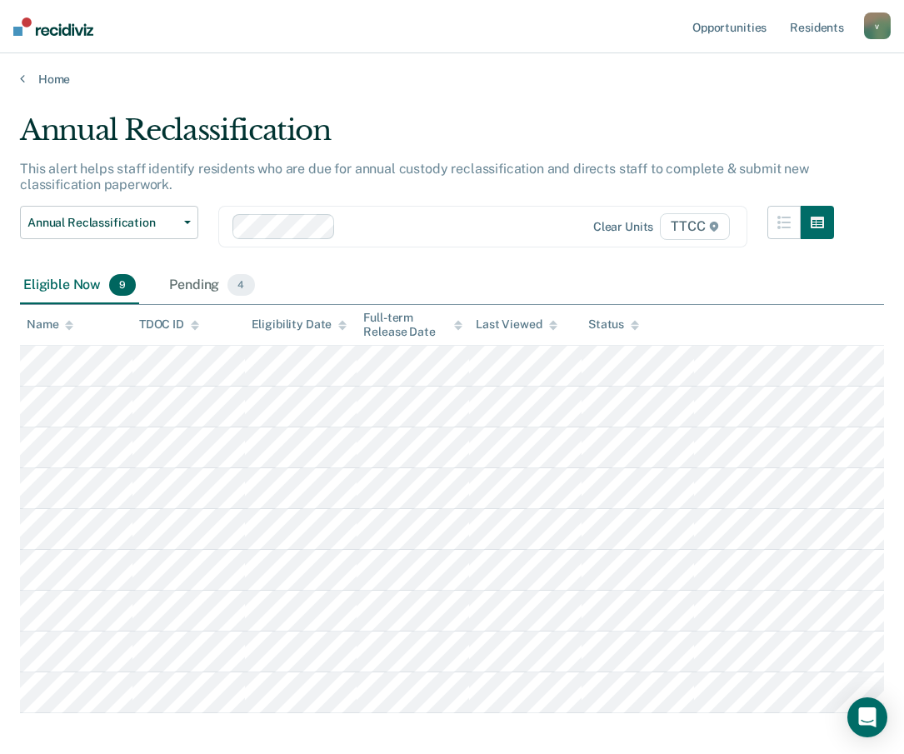
scroll to position [81, 0]
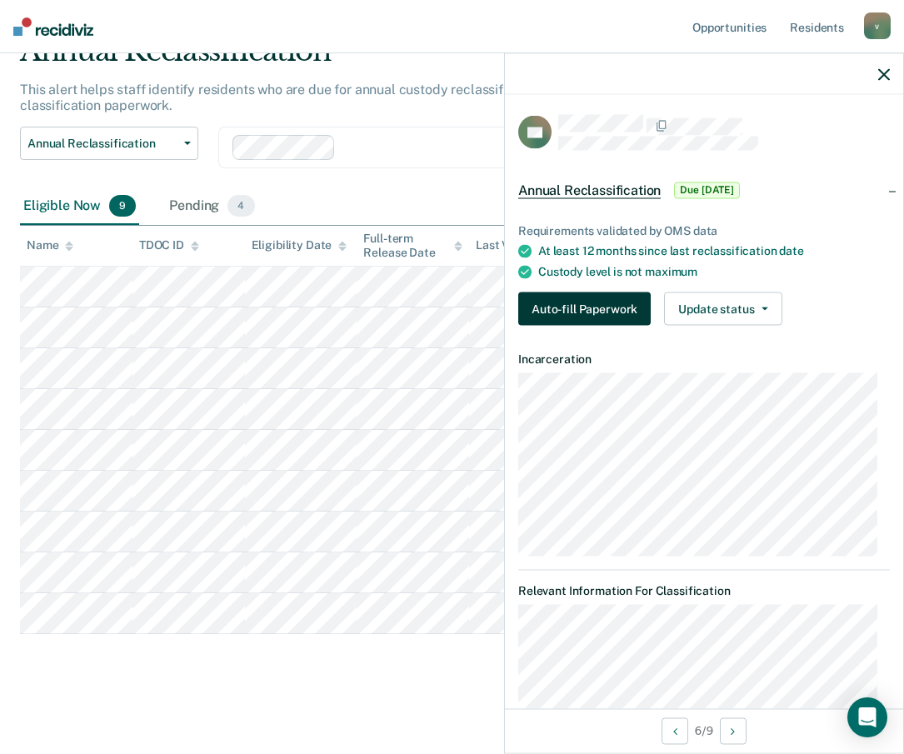
click at [573, 300] on button "Auto-fill Paperwork" at bounding box center [584, 308] width 132 height 33
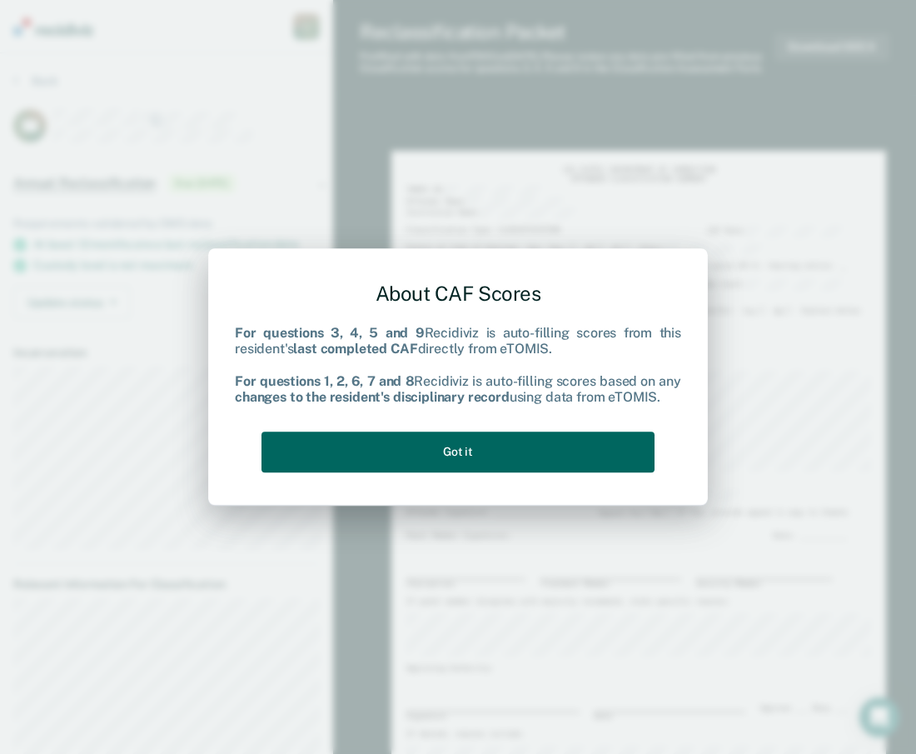
click at [495, 459] on button "Got it" at bounding box center [458, 451] width 393 height 41
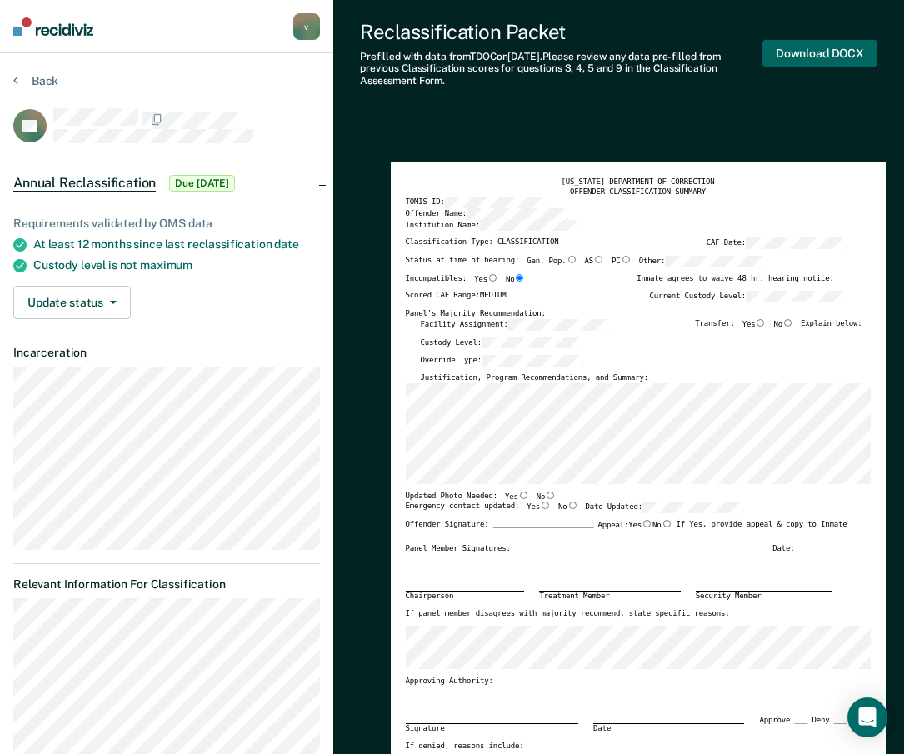
click at [841, 56] on button "Download DOCX" at bounding box center [819, 53] width 115 height 27
type textarea "x"
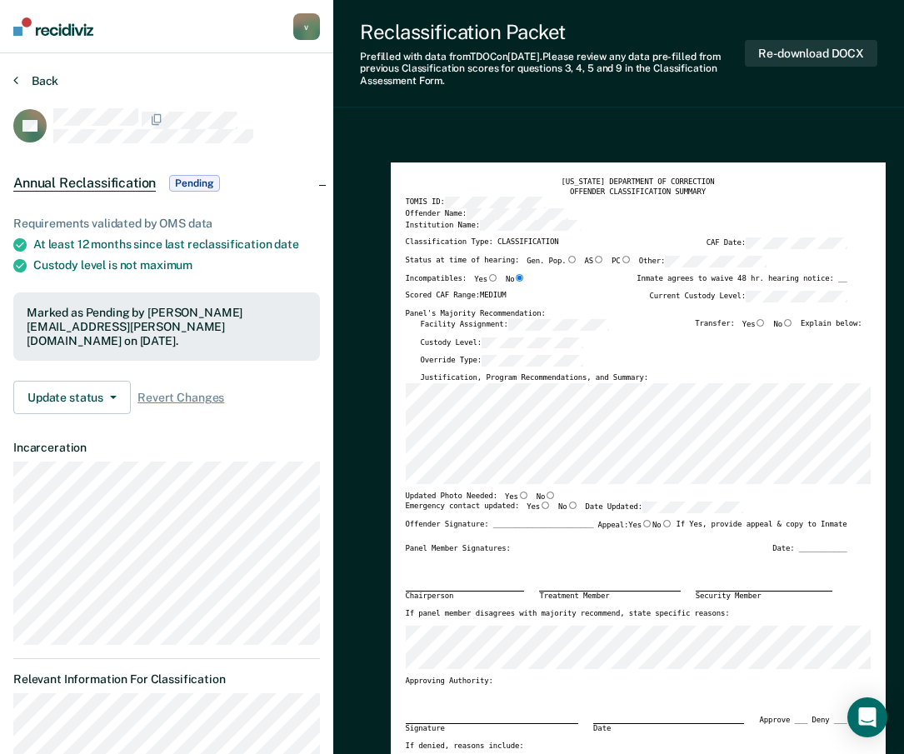
click at [45, 81] on button "Back" at bounding box center [35, 80] width 45 height 15
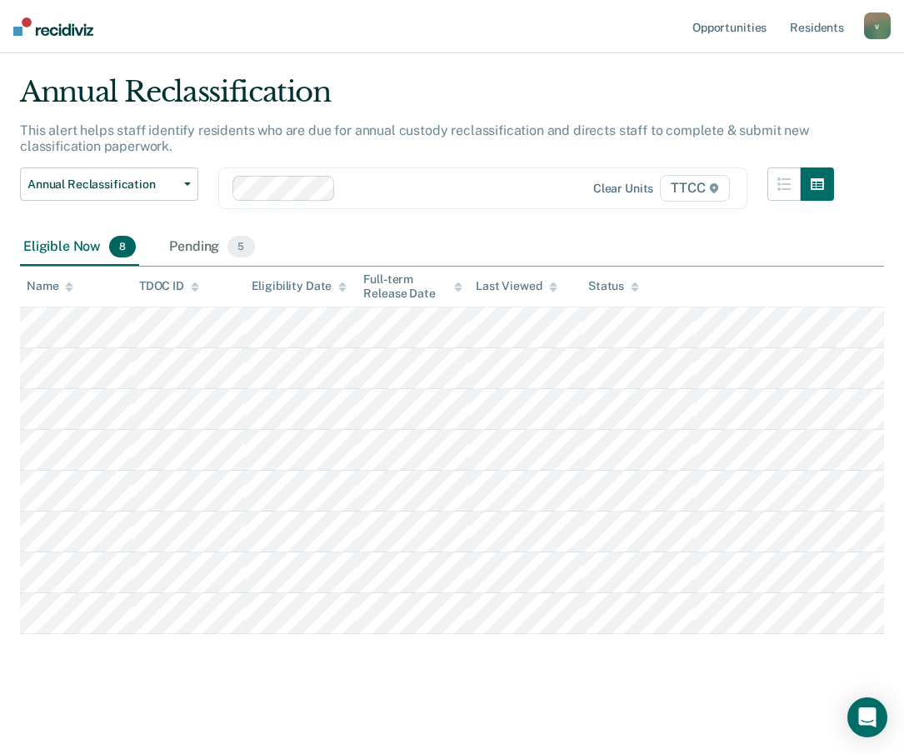
click at [349, 189] on div at bounding box center [461, 187] width 239 height 19
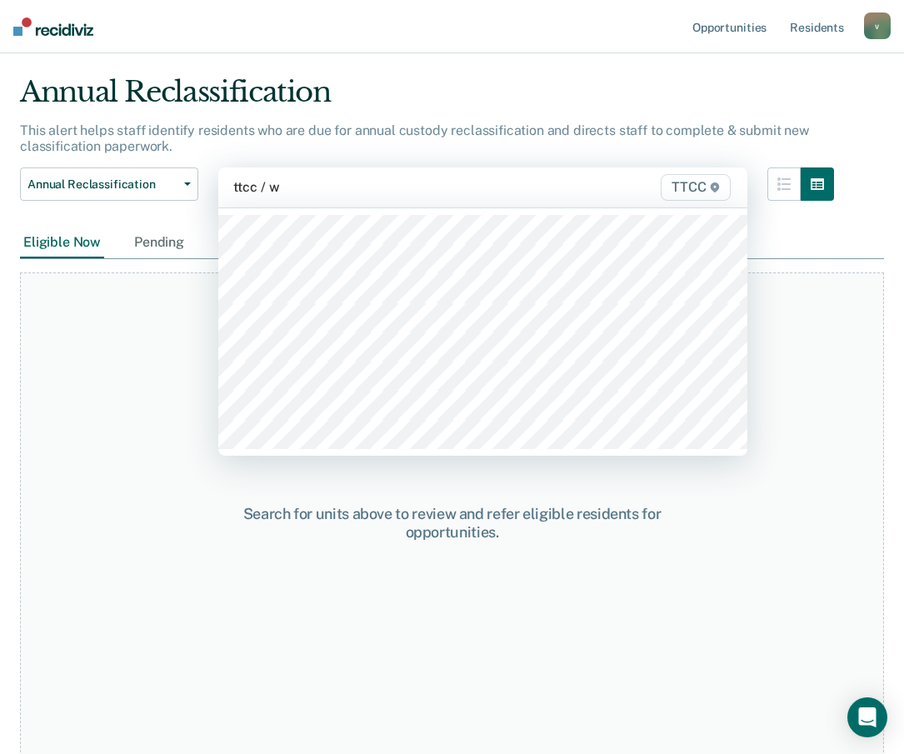
type input "ttcc / wb"
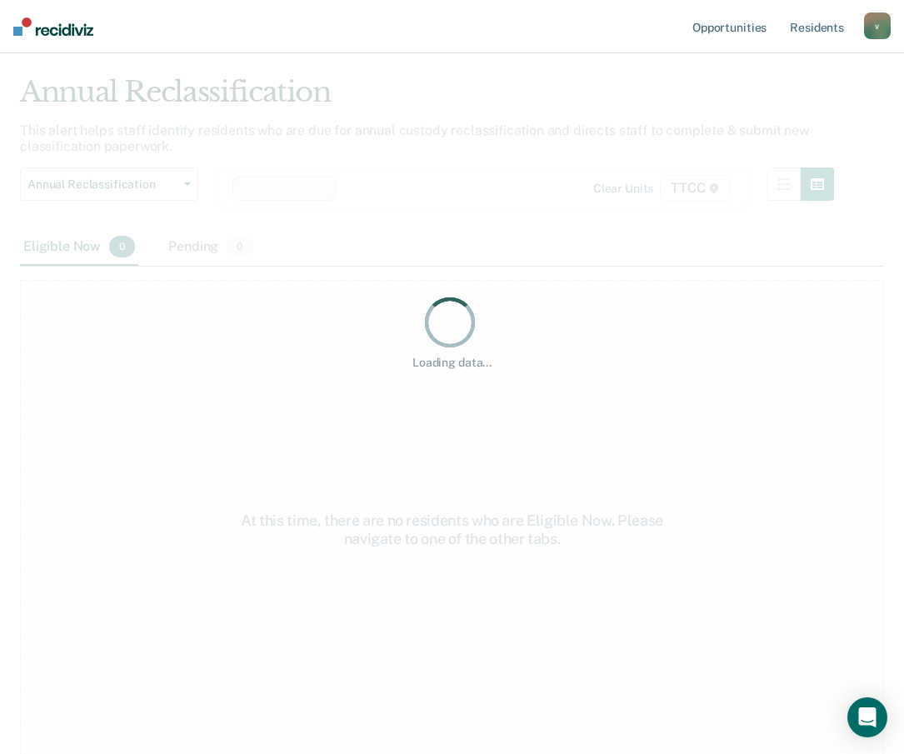
scroll to position [0, 0]
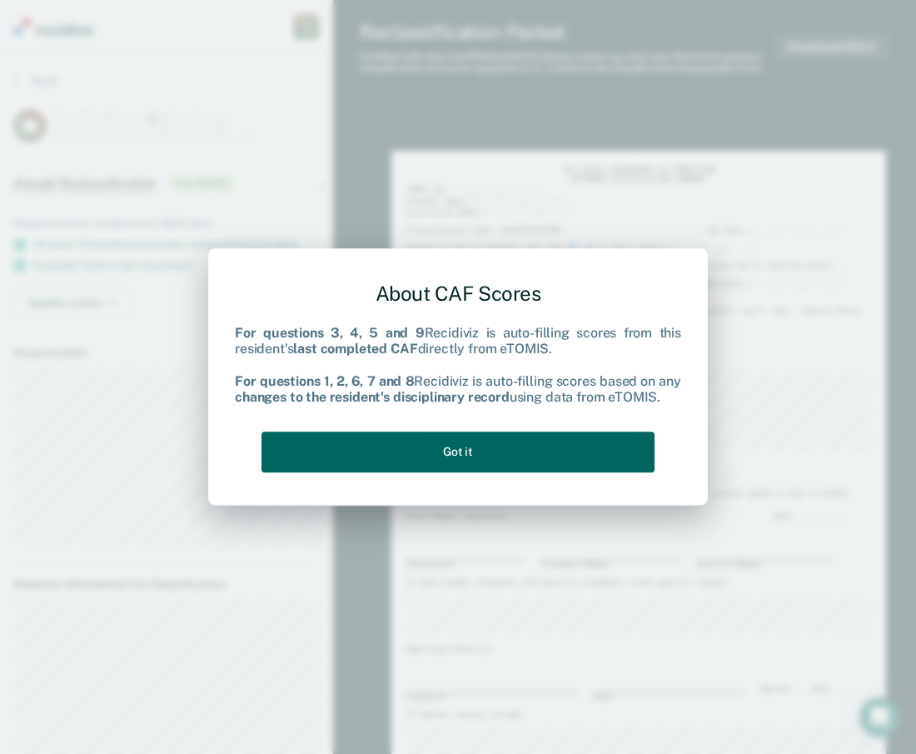
click at [506, 461] on button "Got it" at bounding box center [458, 451] width 393 height 41
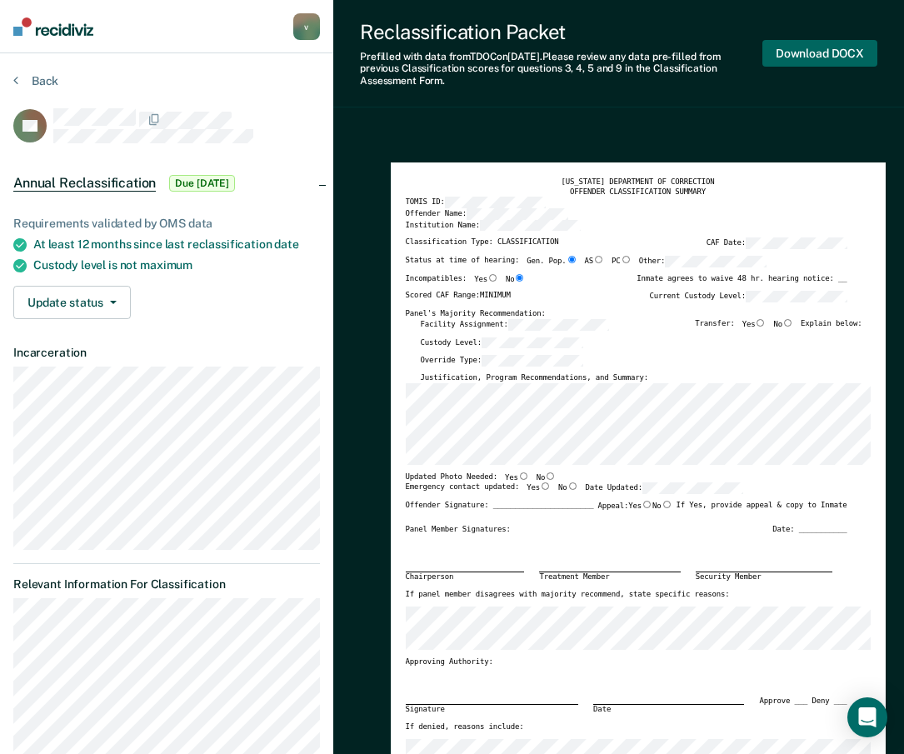
click at [828, 57] on button "Download DOCX" at bounding box center [819, 53] width 115 height 27
type textarea "x"
